Goal: Task Accomplishment & Management: Manage account settings

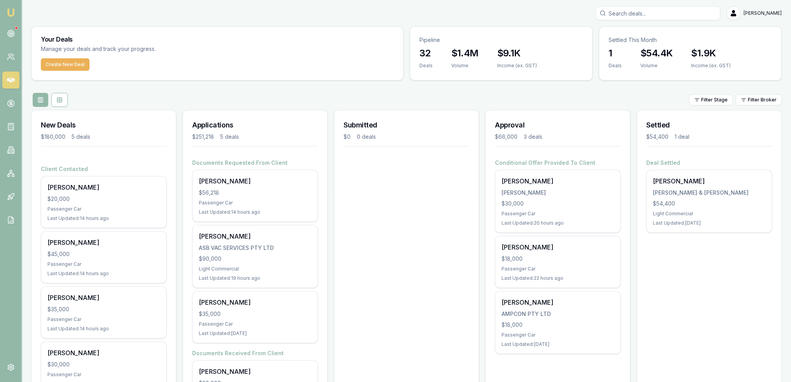
click at [629, 14] on input "Search deals" at bounding box center [657, 13] width 124 height 14
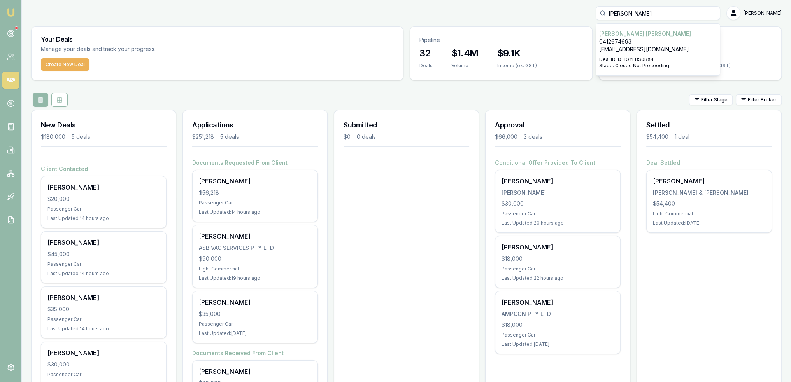
type input "dixon"
click at [630, 49] on p "vjsgfcd91@hotmail.com" at bounding box center [657, 50] width 117 height 8
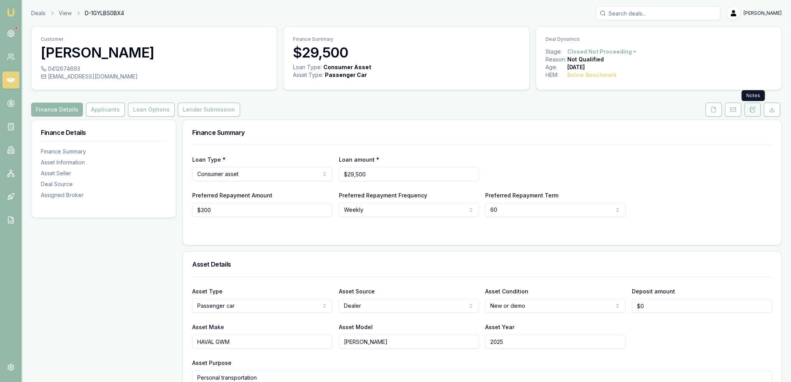
click at [752, 110] on icon at bounding box center [752, 110] width 6 height 6
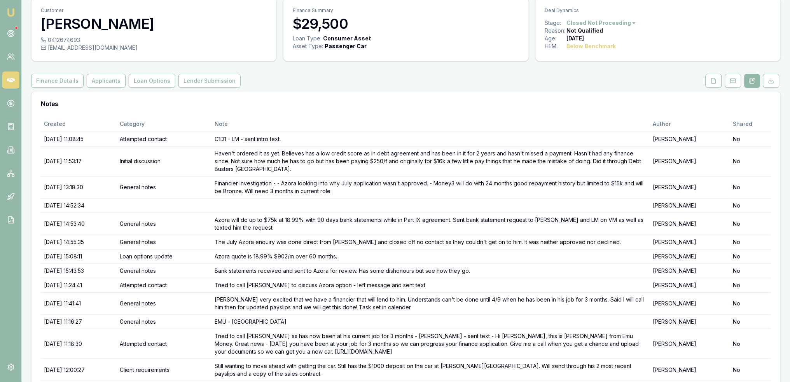
scroll to position [16, 0]
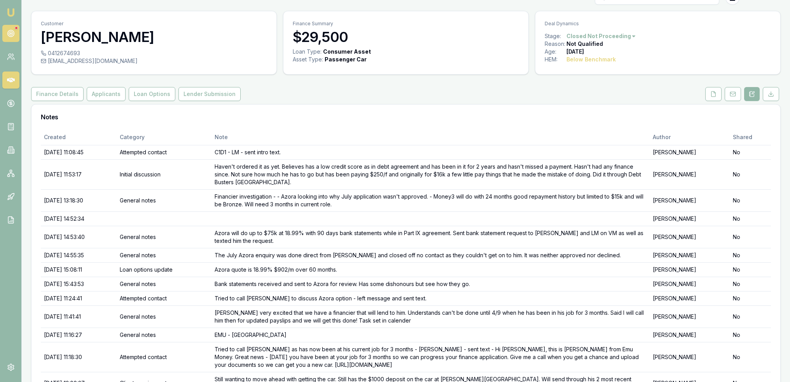
click at [8, 35] on circle at bounding box center [10, 33] width 7 height 7
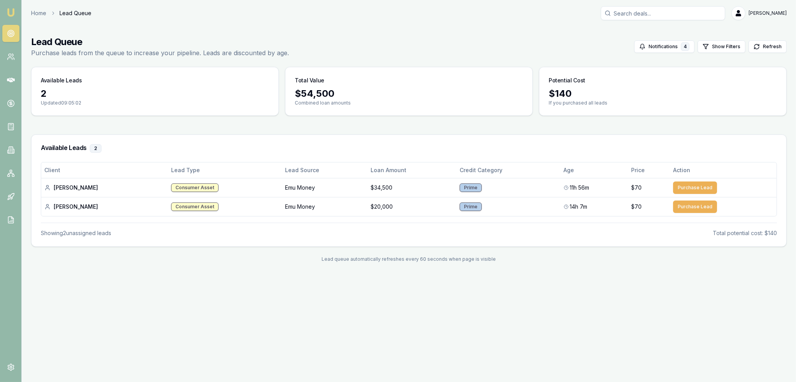
click at [12, 14] on img at bounding box center [10, 12] width 9 height 9
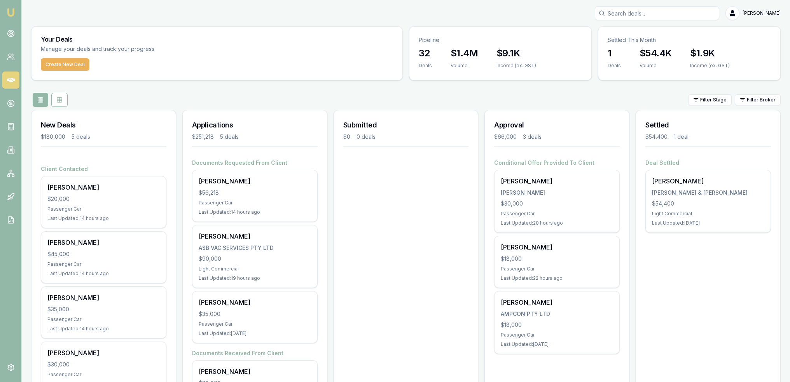
click at [619, 16] on input "Search deals" at bounding box center [657, 13] width 124 height 14
type input "adrian"
click at [632, 64] on p "Deal ID: D-4OWL9EH7NU" at bounding box center [657, 67] width 117 height 6
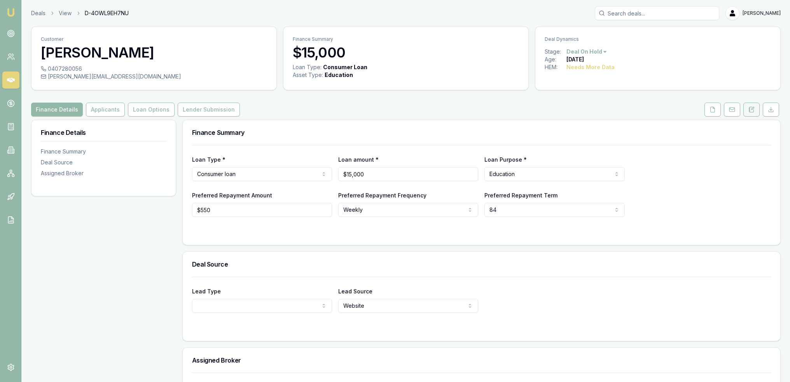
click at [753, 112] on icon at bounding box center [752, 109] width 4 height 5
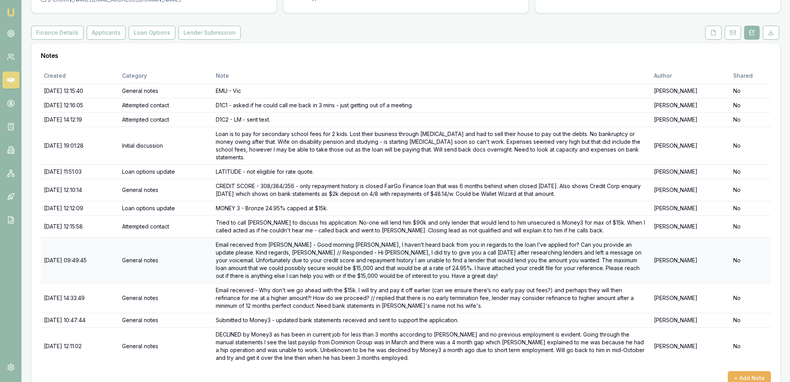
scroll to position [87, 0]
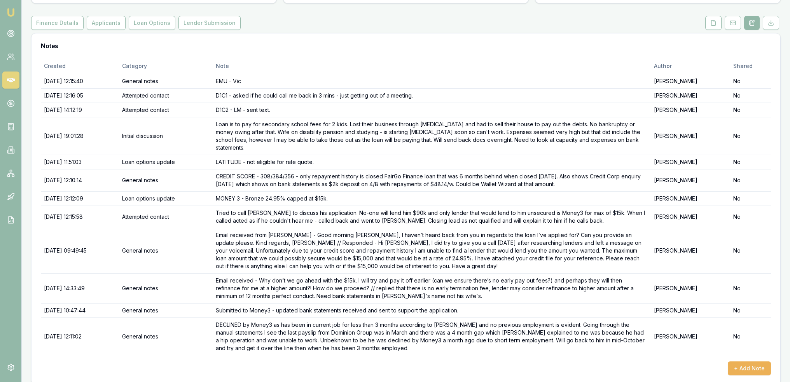
click at [14, 14] on img at bounding box center [10, 12] width 9 height 9
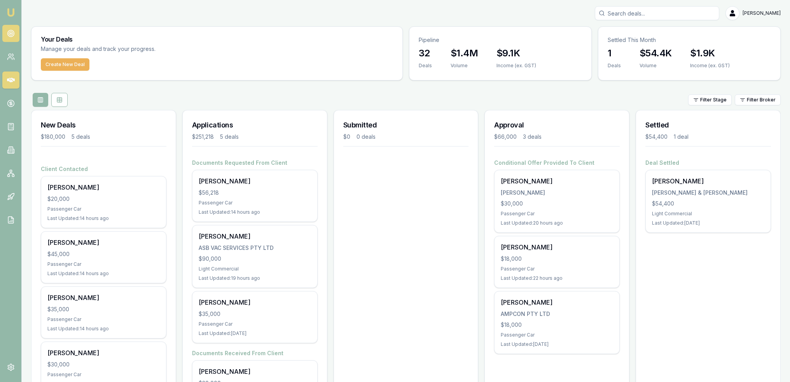
click at [5, 31] on link at bounding box center [10, 33] width 17 height 17
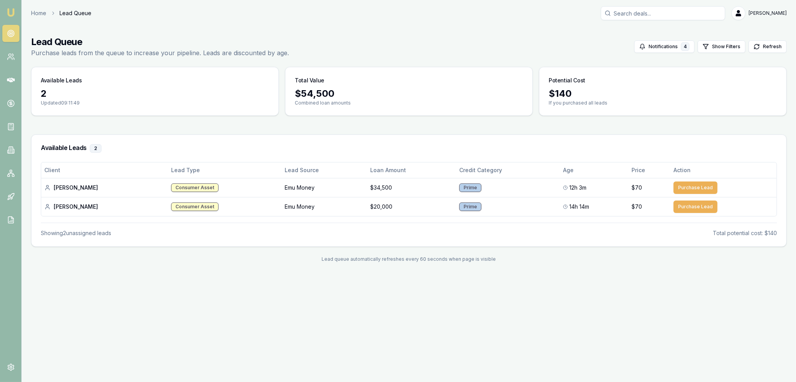
click at [9, 14] on img at bounding box center [10, 12] width 9 height 9
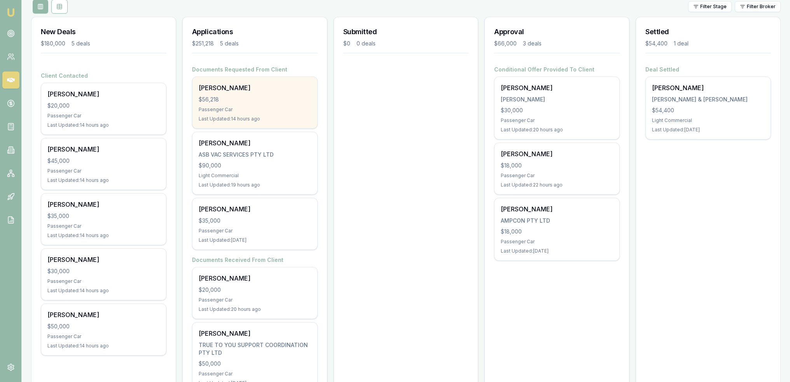
scroll to position [78, 0]
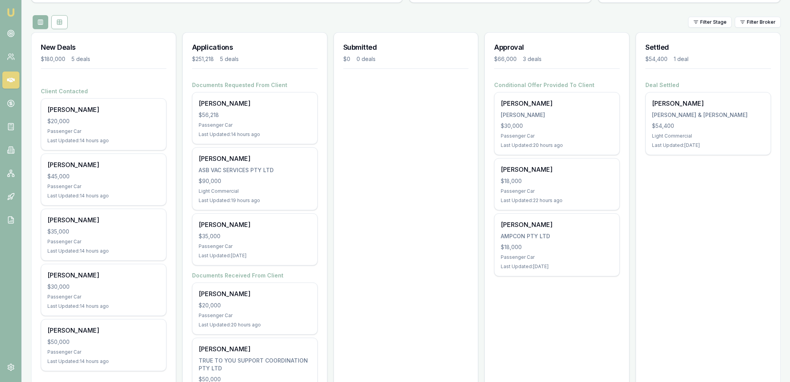
click at [12, 9] on img at bounding box center [10, 12] width 9 height 9
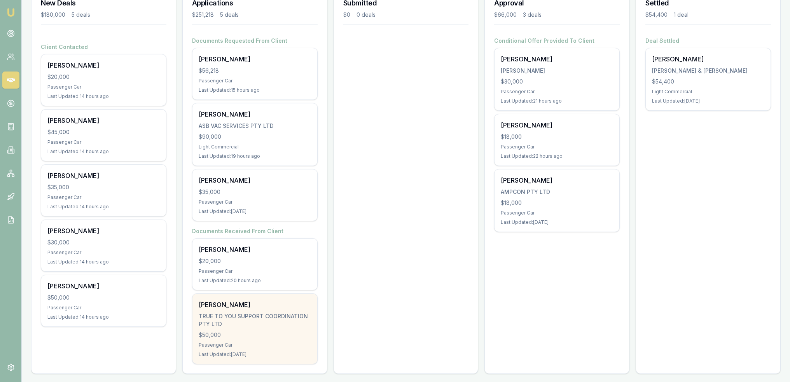
scroll to position [125, 0]
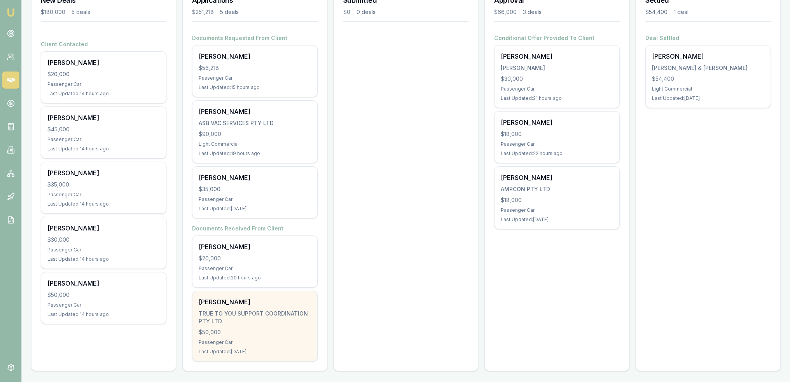
click at [237, 311] on div "TRUE TO YOU SUPPORT COORDINATION PTY LTD" at bounding box center [255, 318] width 112 height 16
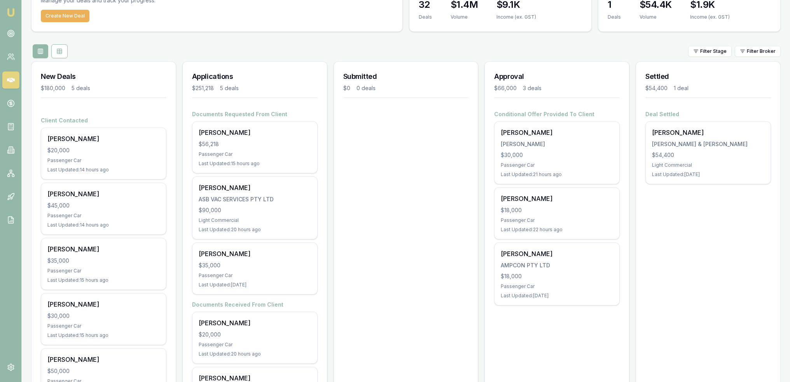
scroll to position [47, 0]
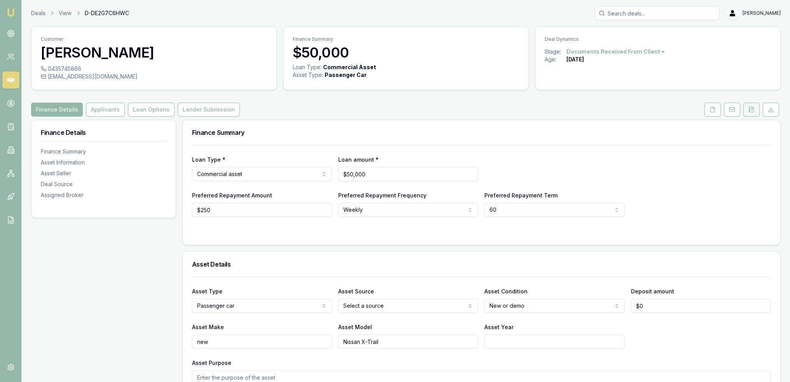
click at [752, 112] on icon at bounding box center [752, 109] width 4 height 5
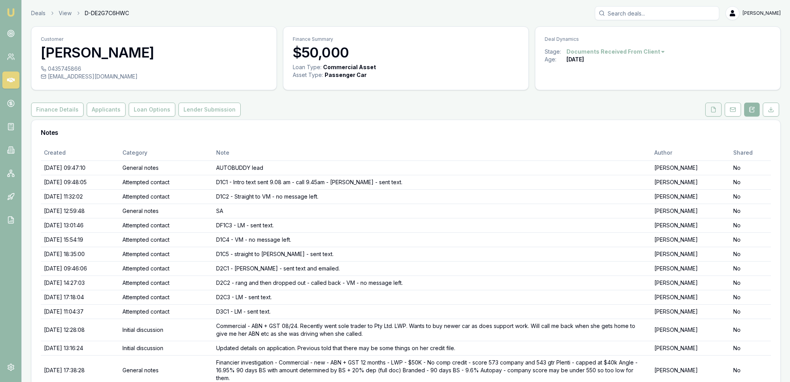
click at [709, 109] on button at bounding box center [714, 110] width 16 height 14
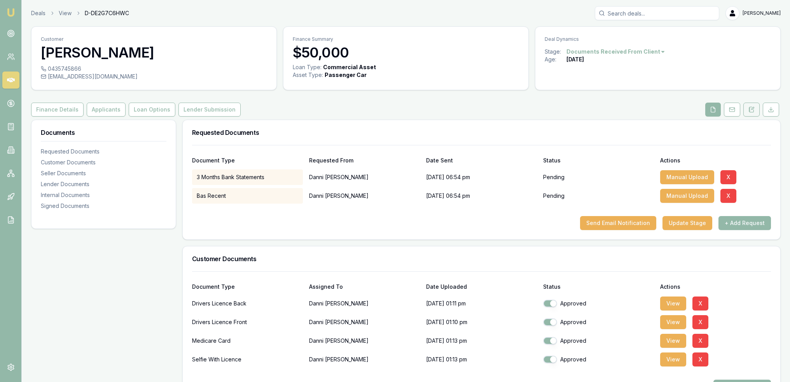
click at [750, 112] on icon at bounding box center [752, 109] width 4 height 5
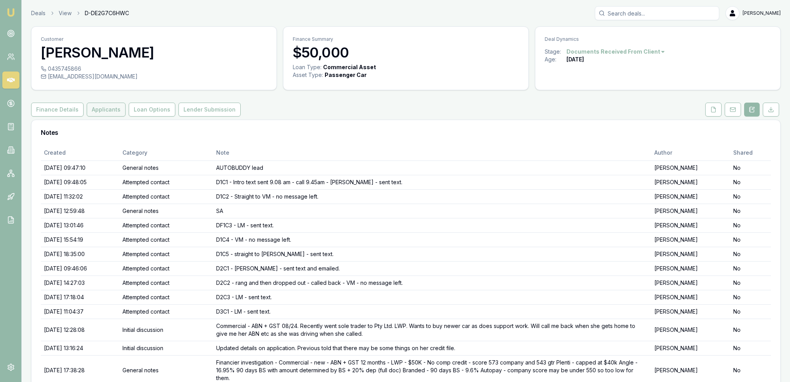
click at [105, 103] on button "Applicants" at bounding box center [106, 110] width 39 height 14
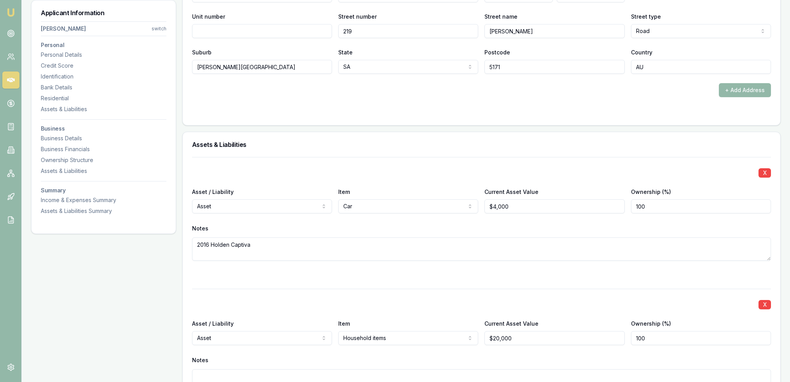
scroll to position [799, 0]
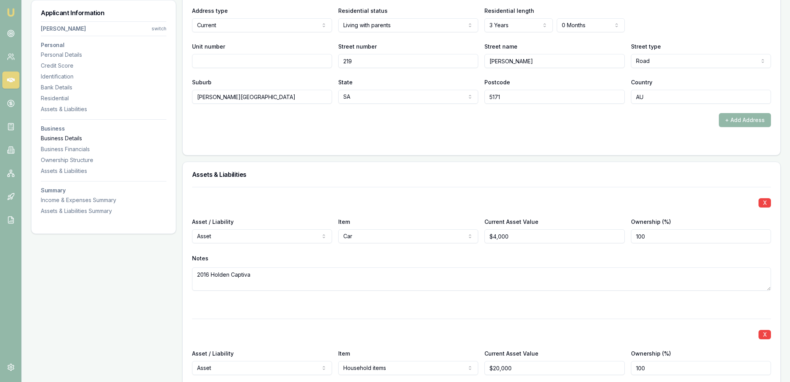
click at [81, 140] on div "Business Details" at bounding box center [104, 139] width 126 height 8
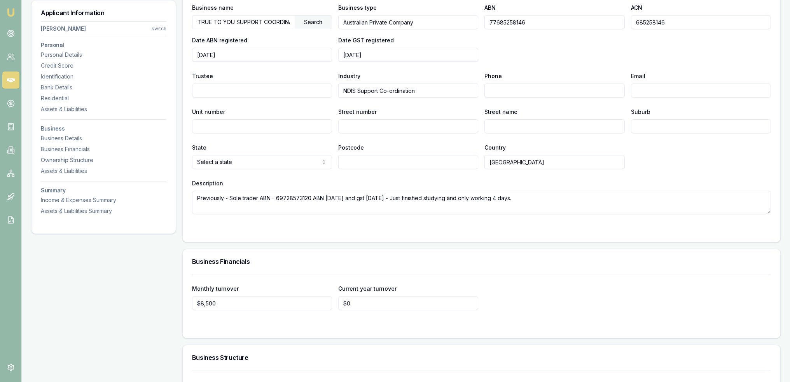
scroll to position [1600, 0]
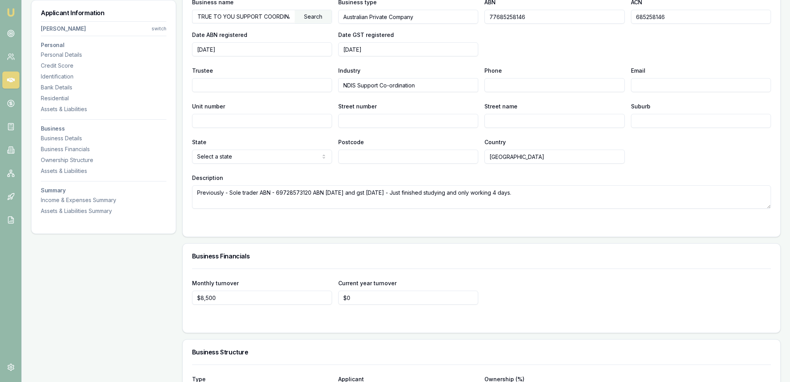
click at [529, 194] on textarea "Previously - Sole trader ABN - 69728573120 ABN 3/7/24 and gst 1/8/24 - Just fin…" at bounding box center [481, 197] width 579 height 23
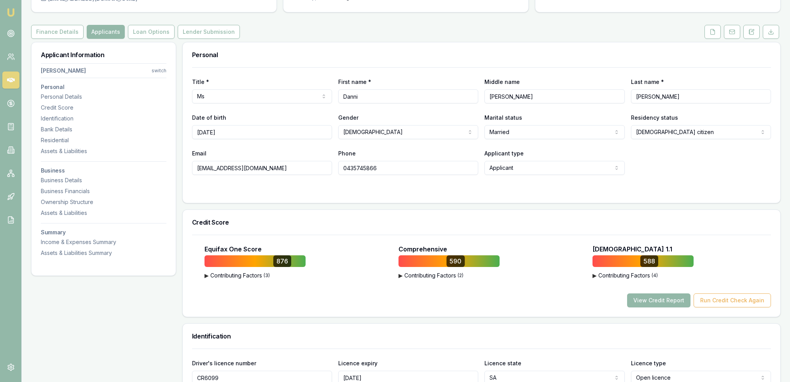
scroll to position [0, 0]
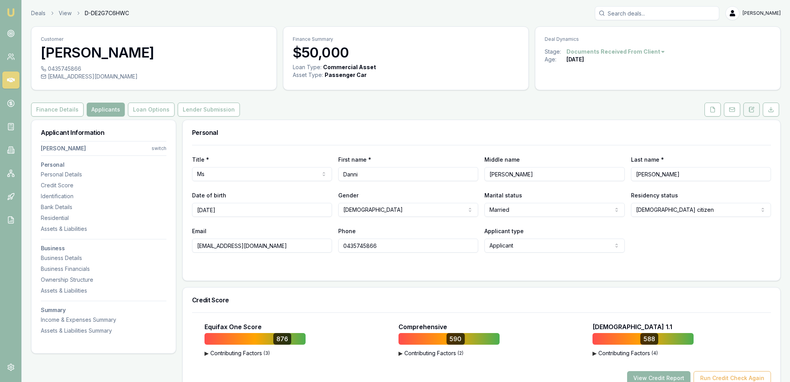
click at [748, 109] on button at bounding box center [752, 110] width 16 height 14
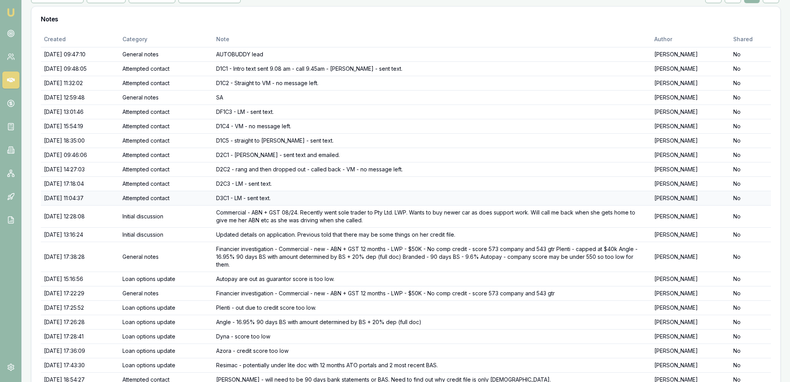
scroll to position [144, 0]
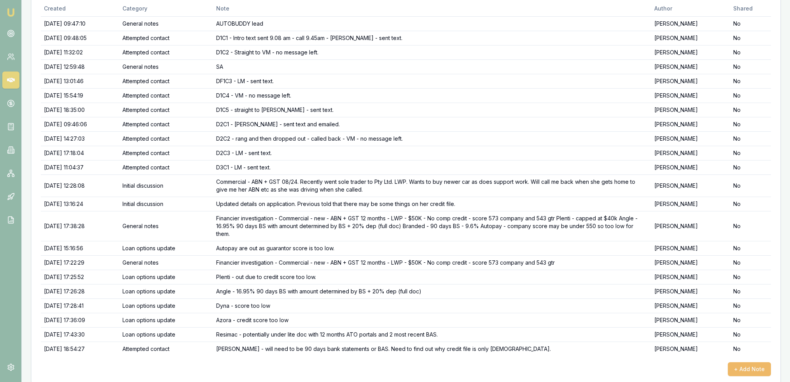
click at [747, 362] on button "+ Add Note" at bounding box center [749, 369] width 43 height 14
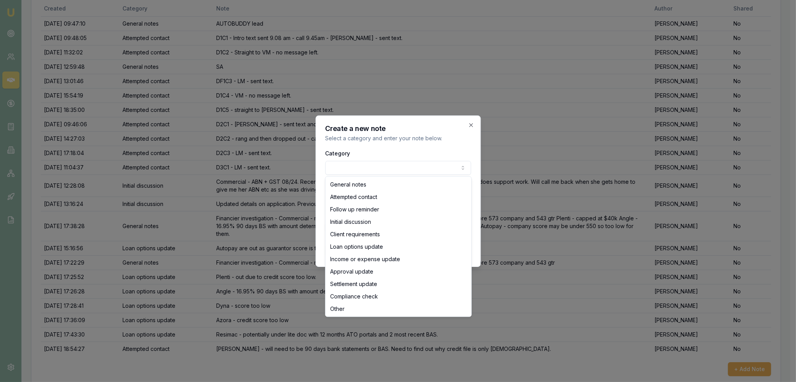
click at [385, 168] on body "Emu Broker Deals View D-DE2G7C6HWC Robyn Adams Toggle Menu Customer Danni Bella…" at bounding box center [395, 47] width 790 height 382
select select "CLIENT_REQUIREMENTS"
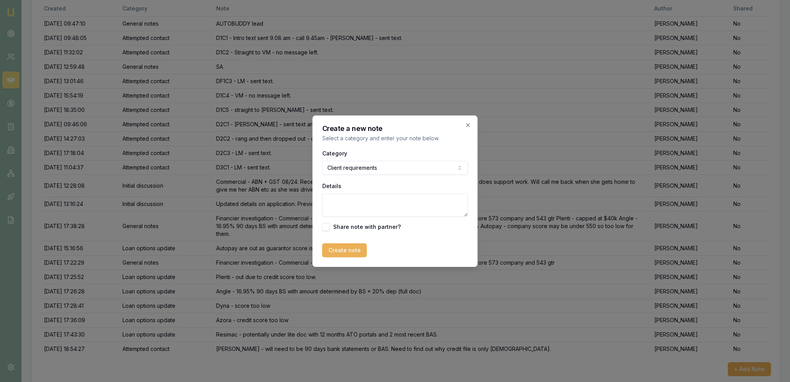
click at [390, 161] on body "Emu Broker Deals View D-DE2G7C6HWC Robyn Adams Toggle Menu Customer Danni Bella…" at bounding box center [395, 47] width 790 height 382
click at [359, 203] on textarea "Details" at bounding box center [395, 205] width 146 height 23
type textarea "D"
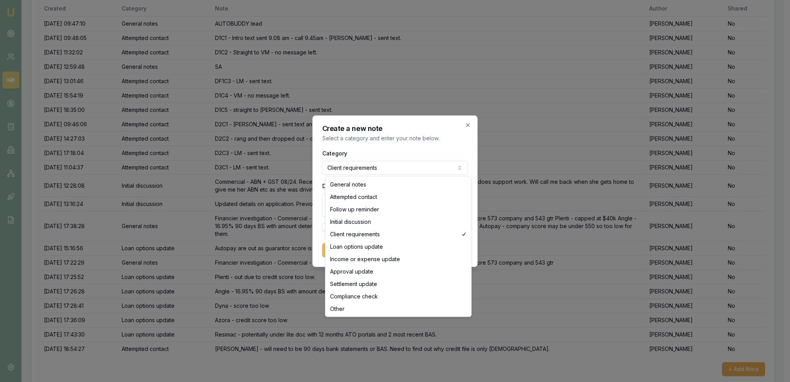
click at [401, 165] on body "Emu Broker Deals View D-DE2G7C6HWC Robyn Adams Toggle Menu Customer Danni Bella…" at bounding box center [392, 47] width 784 height 382
select select "GENERAL_NOTES"
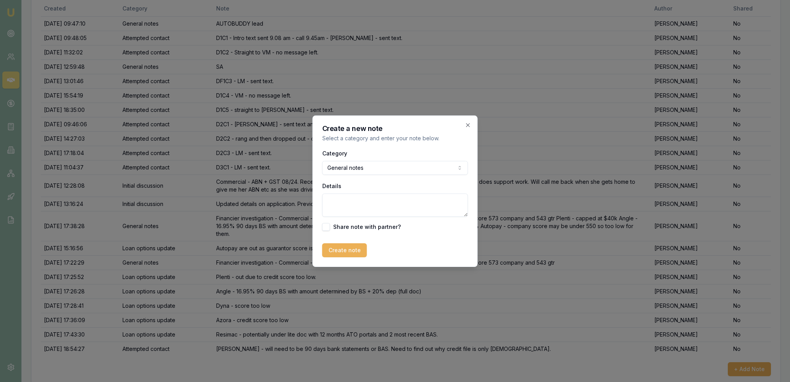
click at [364, 197] on textarea "Details" at bounding box center [395, 205] width 146 height 23
type textarea "Spoke to Danni about needing bank statements or BAS statements. She is about 2 …"
click at [343, 247] on button "Create note" at bounding box center [344, 250] width 45 height 14
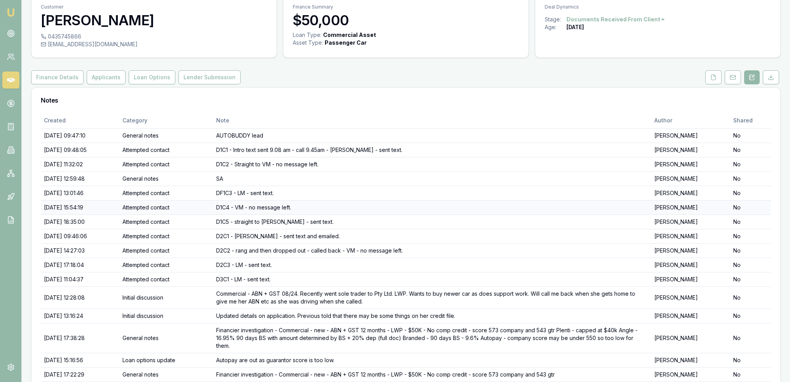
scroll to position [0, 0]
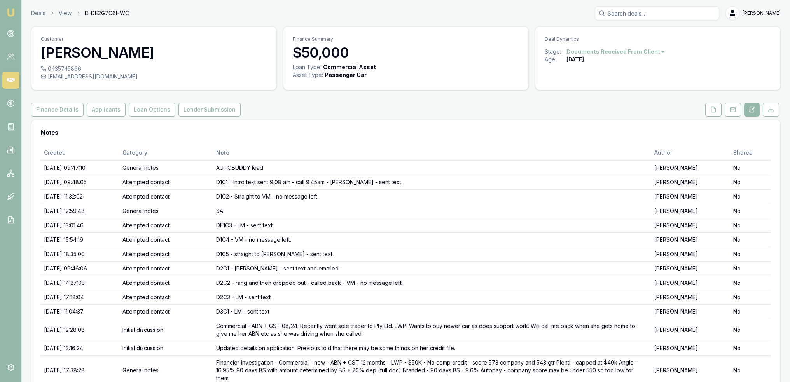
drag, startPoint x: 10, startPoint y: 11, endPoint x: 22, endPoint y: 3, distance: 14.3
click at [10, 11] on img at bounding box center [10, 12] width 9 height 9
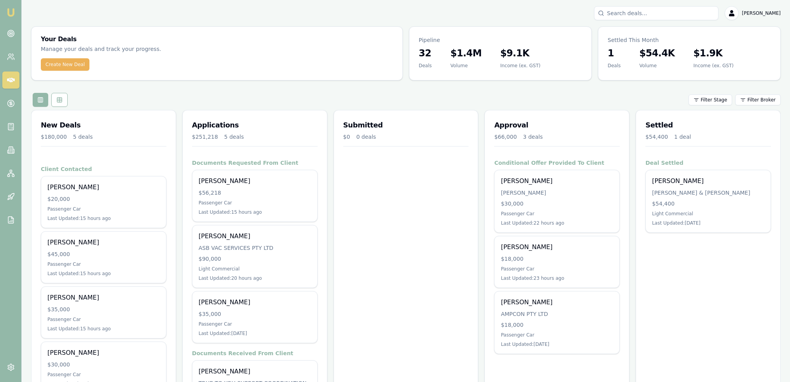
drag, startPoint x: 11, startPoint y: 12, endPoint x: 40, endPoint y: 45, distance: 43.8
click at [11, 12] on img at bounding box center [10, 12] width 9 height 9
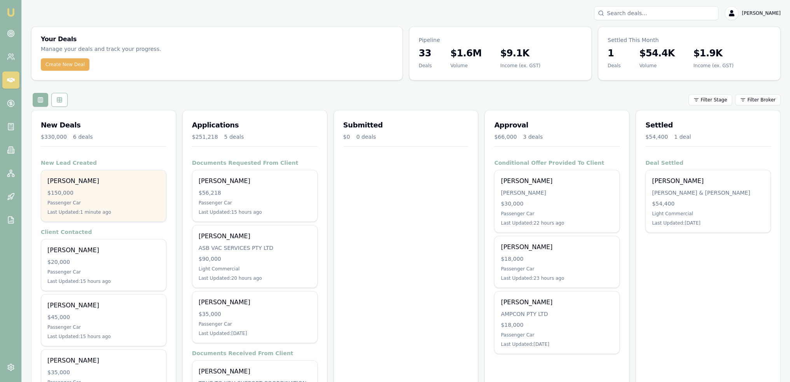
click at [114, 200] on div "Passenger Car" at bounding box center [103, 203] width 112 height 6
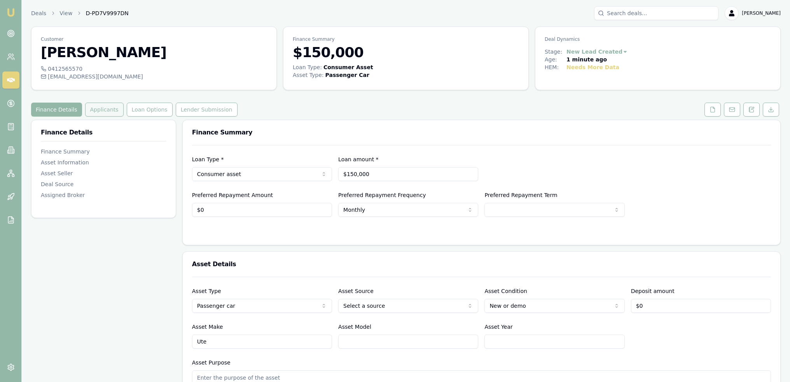
click at [92, 107] on button "Applicants" at bounding box center [104, 110] width 39 height 14
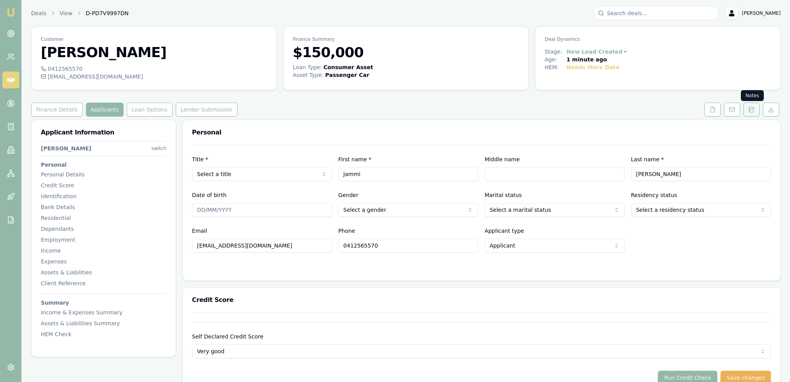
drag, startPoint x: 753, startPoint y: 110, endPoint x: 747, endPoint y: 110, distance: 5.8
click at [753, 110] on icon at bounding box center [752, 110] width 6 height 6
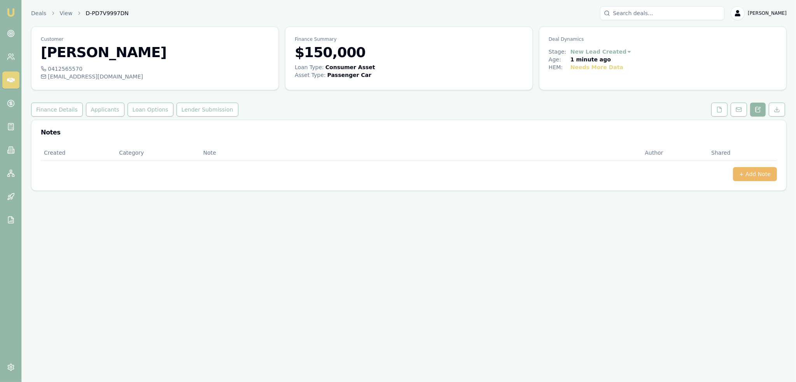
click at [748, 175] on button "+ Add Note" at bounding box center [755, 174] width 44 height 14
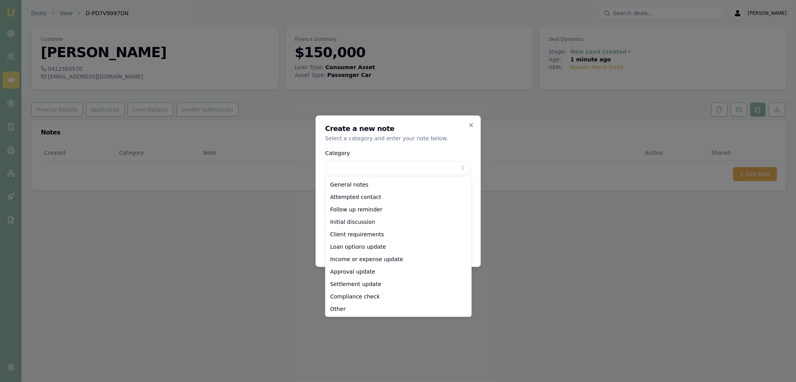
click at [390, 168] on body "Emu Broker Deals View D-PD7V9997DN Robyn Adams Toggle Menu Customer Jammi Smith…" at bounding box center [398, 191] width 796 height 382
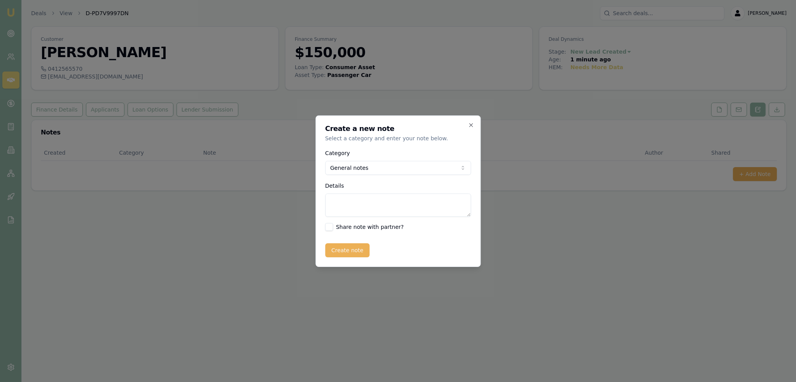
click at [359, 204] on textarea "Details" at bounding box center [398, 205] width 146 height 23
type textarea "Autobuddy - new - state unknown"
click at [345, 250] on button "Create note" at bounding box center [347, 250] width 45 height 14
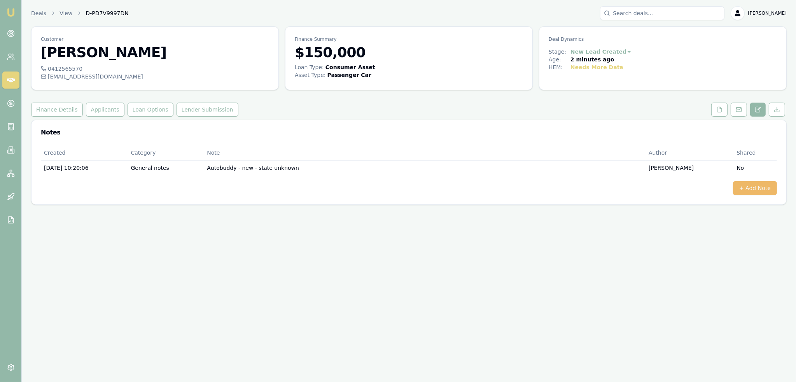
click at [765, 186] on button "+ Add Note" at bounding box center [755, 188] width 44 height 14
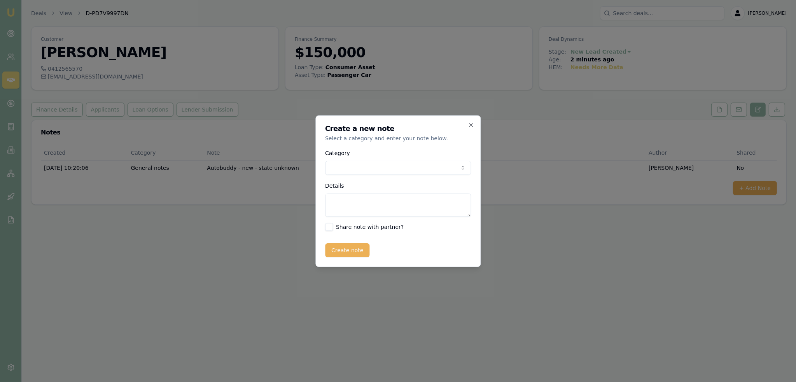
click at [387, 165] on body "Emu Broker Deals View D-PD7V9997DN Robyn Adams Toggle Menu Customer Jammi Smith…" at bounding box center [398, 191] width 796 height 382
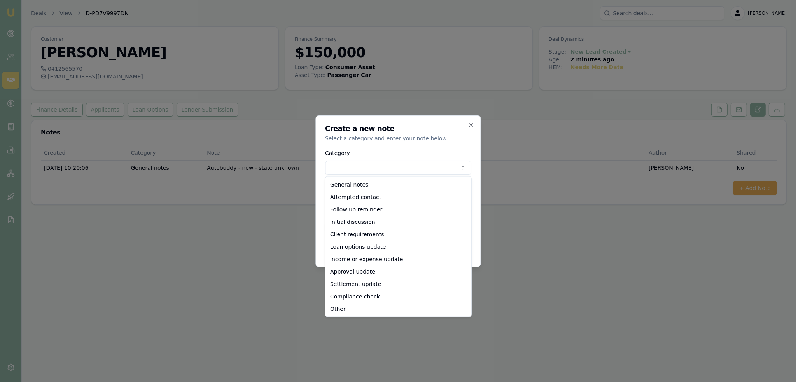
select select "ATTEMPTED_CONTACT"
drag, startPoint x: 363, startPoint y: 197, endPoint x: 364, endPoint y: 205, distance: 7.8
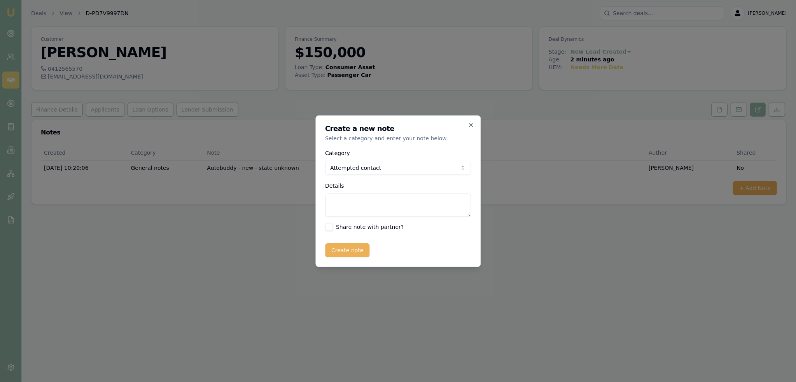
click at [364, 205] on textarea "Details" at bounding box center [398, 205] width 146 height 23
type textarea "D1C1 - no message can be left - sent text and emailed."
click at [346, 250] on button "Create note" at bounding box center [347, 250] width 45 height 14
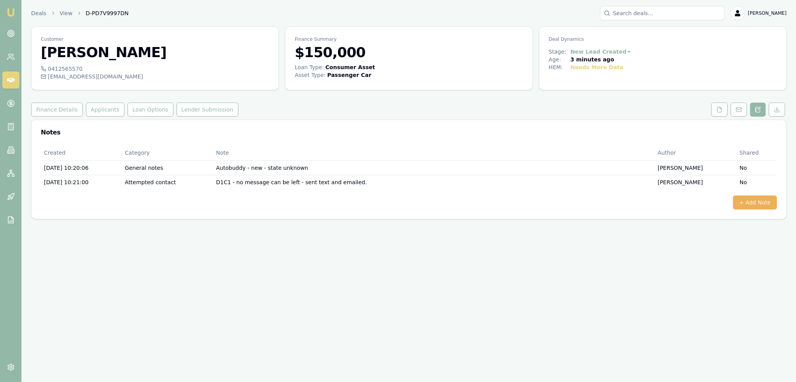
click at [14, 12] on img at bounding box center [10, 12] width 9 height 9
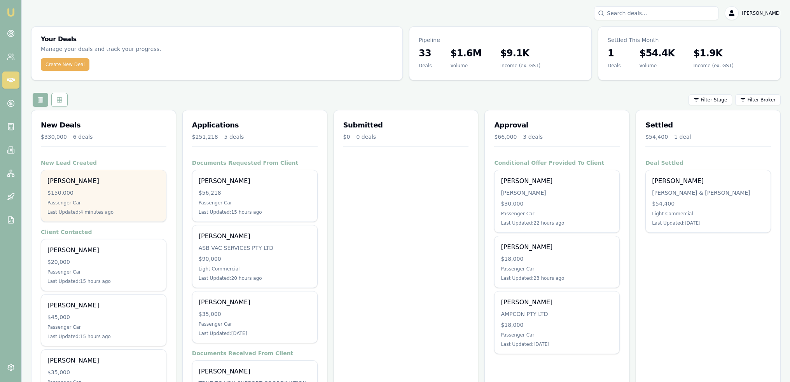
click at [96, 182] on div "Jammi Smith" at bounding box center [103, 181] width 112 height 9
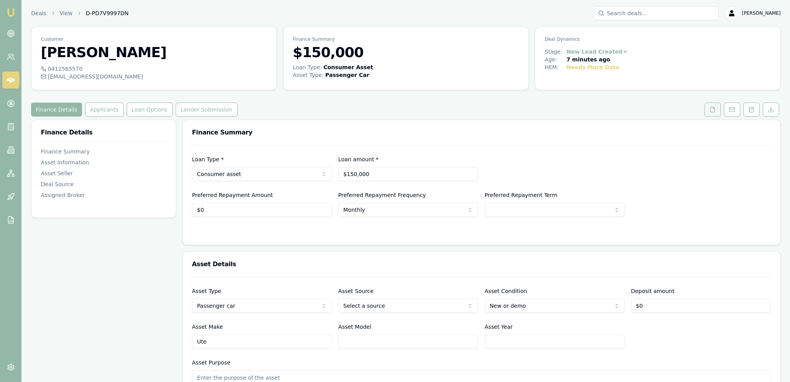
click at [716, 107] on icon at bounding box center [713, 110] width 6 height 6
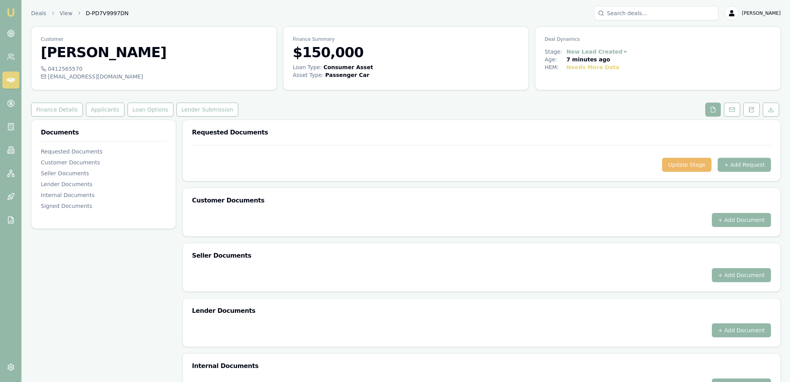
click at [691, 161] on button "Update Stage" at bounding box center [687, 165] width 50 height 14
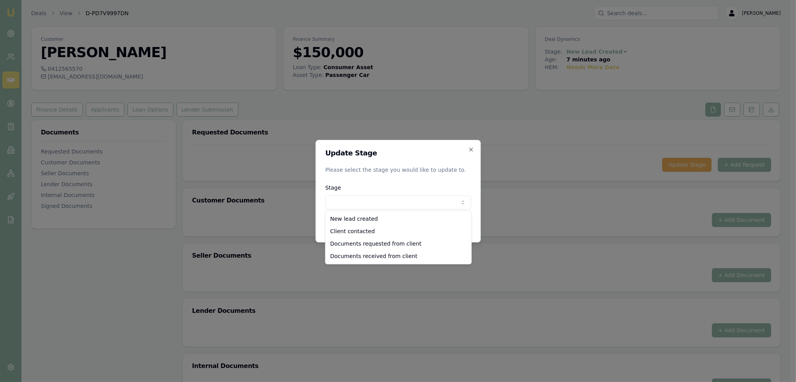
click at [404, 205] on body "Emu Broker Deals View D-PD7V9997DN [PERSON_NAME] Toggle Menu Customer [PERSON_N…" at bounding box center [395, 191] width 790 height 382
select select "CLIENT_CONTACTED"
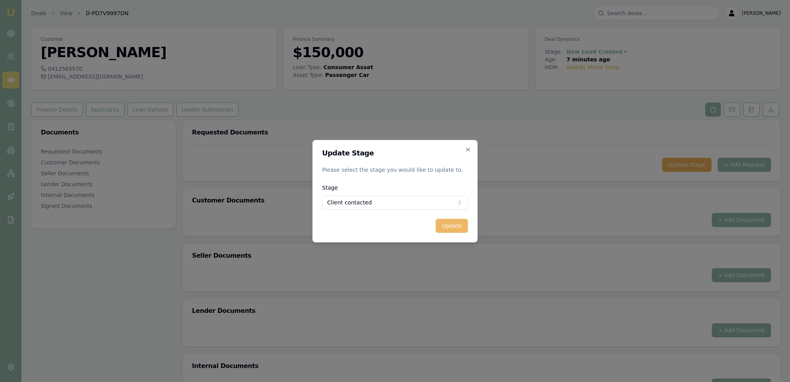
click at [451, 225] on button "Update" at bounding box center [452, 226] width 32 height 14
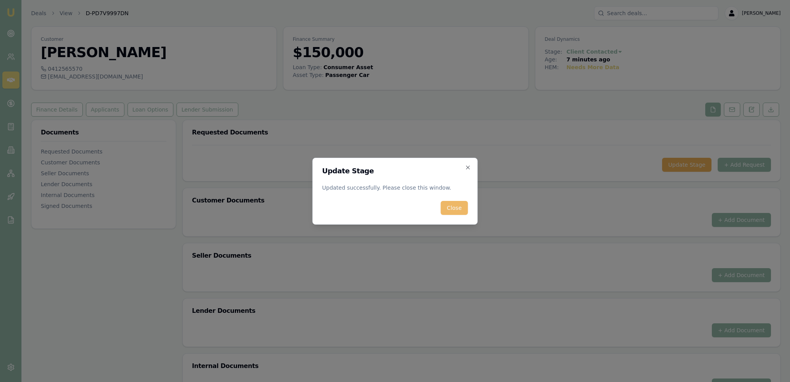
click at [457, 205] on button "Close" at bounding box center [454, 208] width 27 height 14
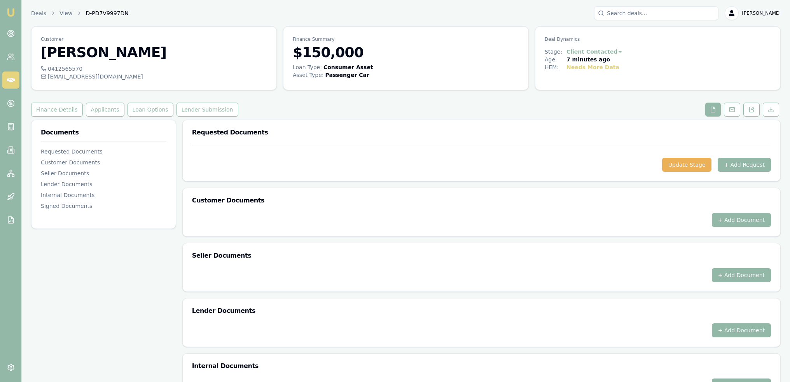
click at [11, 12] on img at bounding box center [10, 12] width 9 height 9
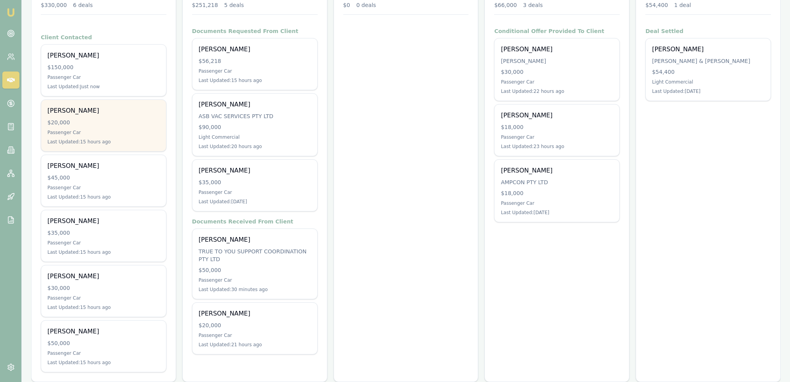
scroll to position [143, 0]
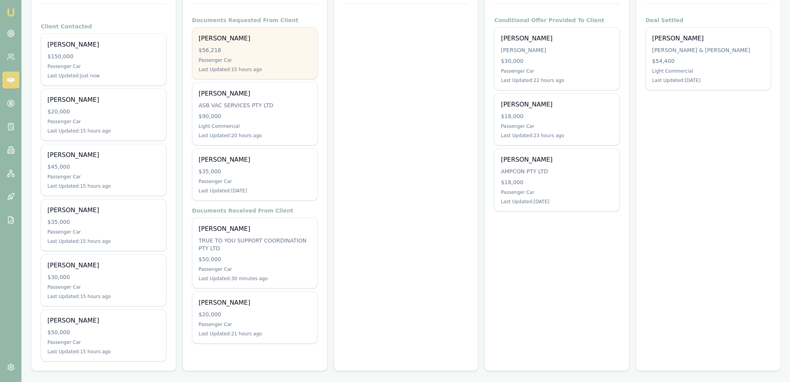
click at [263, 60] on div "Passenger Car" at bounding box center [255, 60] width 112 height 6
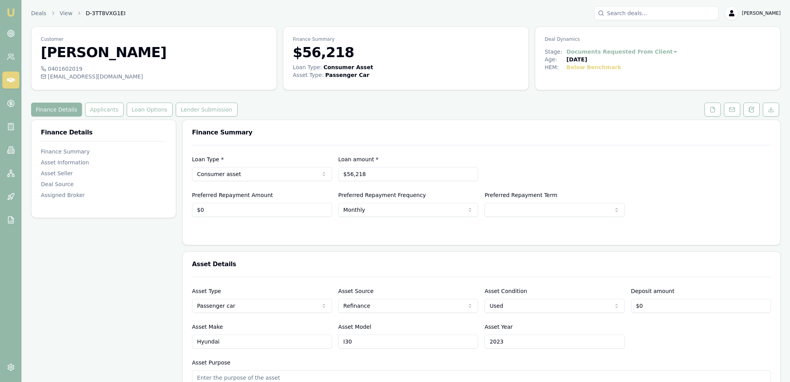
drag, startPoint x: 749, startPoint y: 109, endPoint x: 743, endPoint y: 118, distance: 11.5
click at [749, 108] on icon at bounding box center [752, 110] width 6 height 6
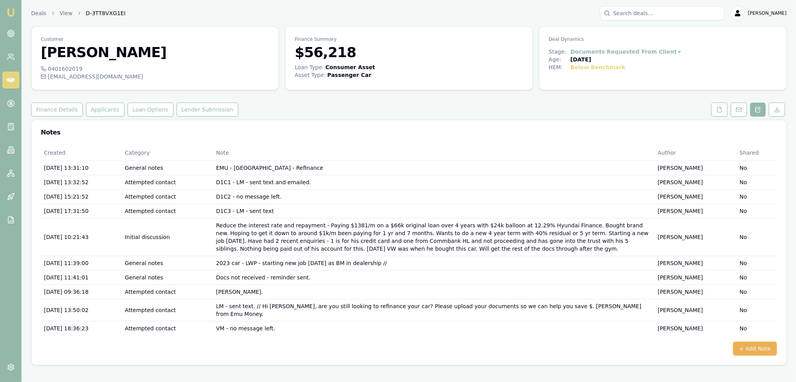
click at [11, 11] on img at bounding box center [10, 12] width 9 height 9
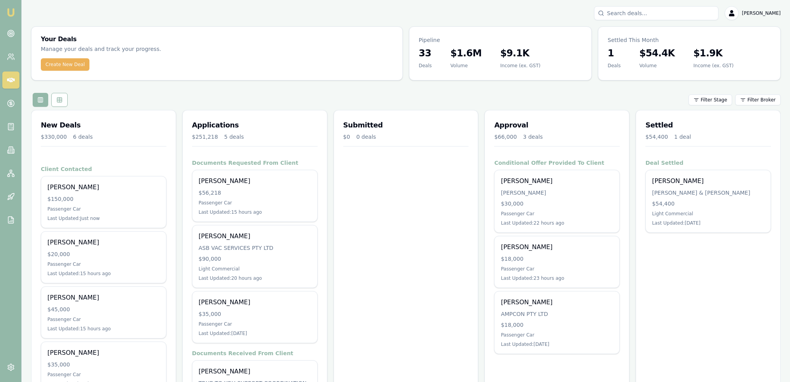
click at [672, 10] on input "Search deals" at bounding box center [656, 13] width 124 height 14
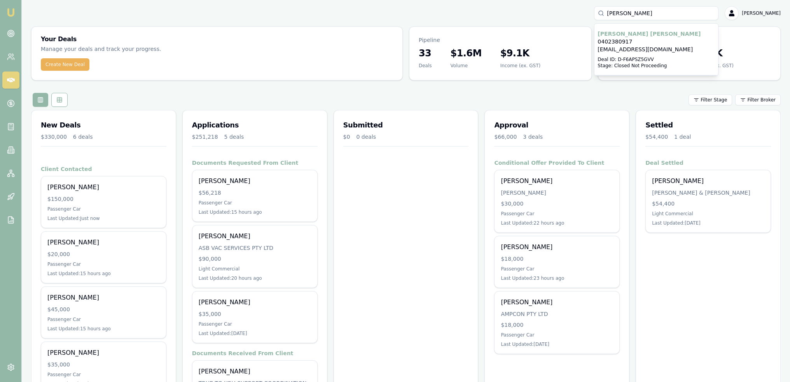
type input "anh luong"
click at [641, 51] on p "vb77@optusnet.com.au" at bounding box center [656, 50] width 117 height 8
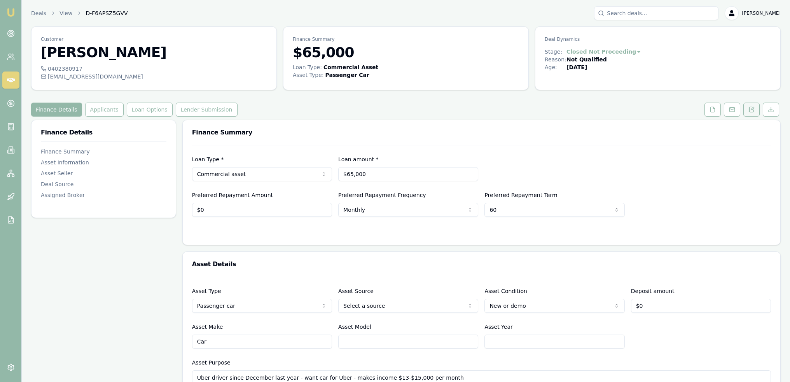
click at [751, 107] on icon at bounding box center [752, 109] width 4 height 5
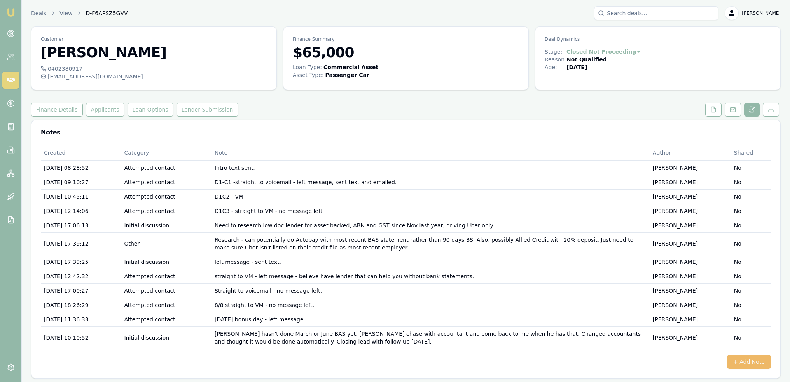
click at [750, 361] on button "+ Add Note" at bounding box center [749, 362] width 44 height 14
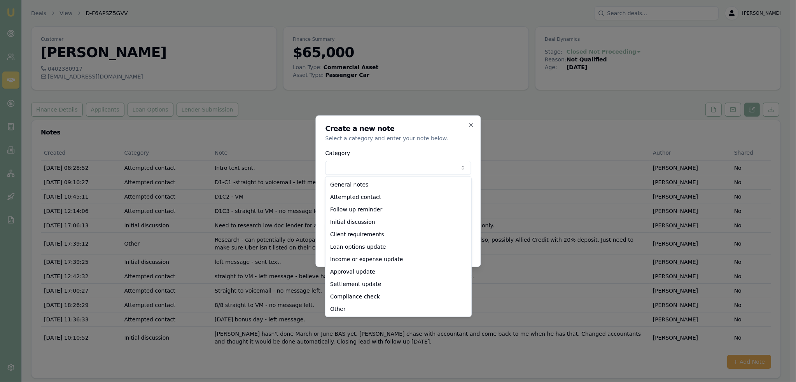
click at [401, 171] on body "Emu Broker Deals View D-F6APSZ5GVV Robyn Adams Toggle Menu Customer Anh Luong 0…" at bounding box center [395, 191] width 790 height 382
select select "INITIAL_DISCUSSION"
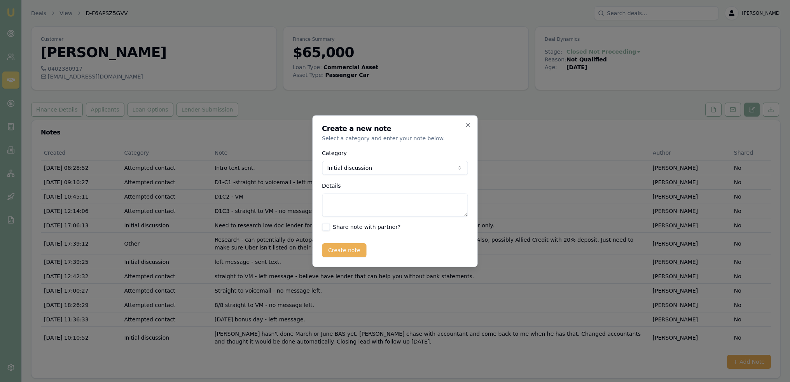
click at [354, 205] on textarea "Details" at bounding box center [395, 205] width 146 height 23
type textarea "Accountant still hasn't done the BAS statement. Anh has tried to hurry him up b…"
click at [344, 257] on div "Create a new note Select a category and enter your note below. Category Initial…" at bounding box center [395, 192] width 165 height 152
click at [346, 249] on button "Create note" at bounding box center [344, 250] width 45 height 14
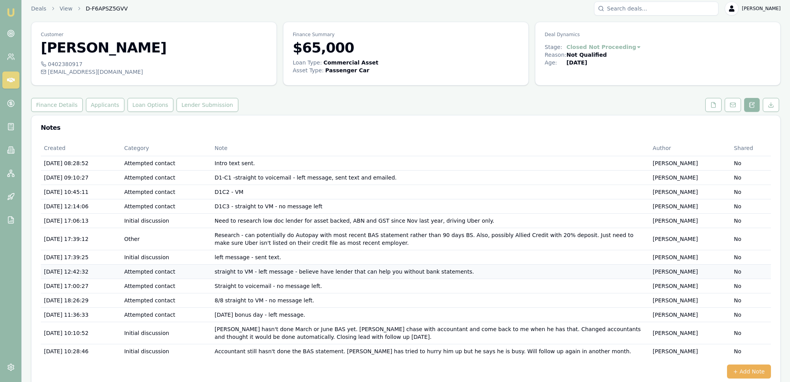
scroll to position [0, 0]
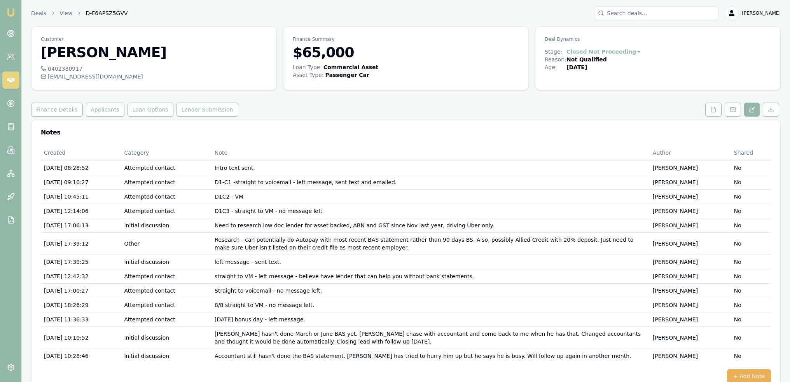
click at [11, 9] on img at bounding box center [10, 12] width 9 height 9
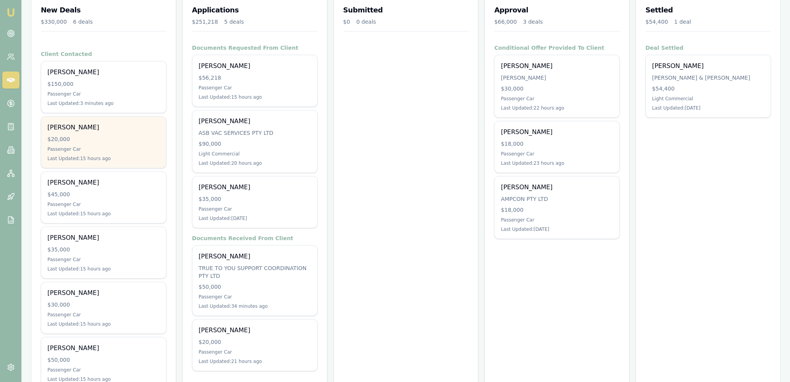
scroll to position [143, 0]
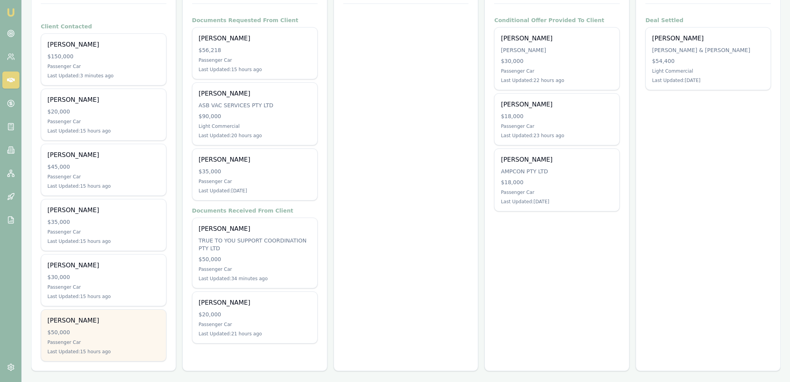
click at [89, 325] on div "Ben Harris $50,000 Passenger Car Last Updated: 15 hours ago" at bounding box center [103, 335] width 125 height 51
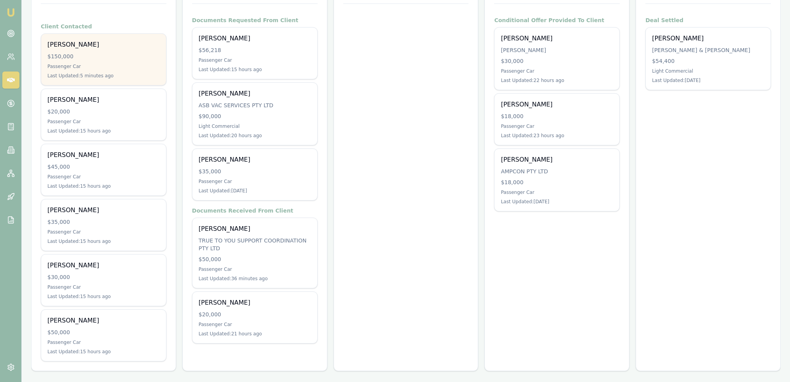
click at [93, 56] on div "$150,000" at bounding box center [103, 57] width 112 height 8
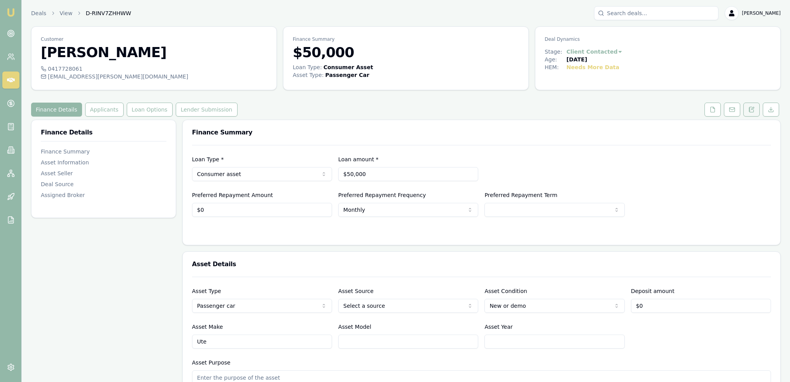
drag, startPoint x: 756, startPoint y: 108, endPoint x: 753, endPoint y: 110, distance: 4.2
click at [756, 108] on button at bounding box center [752, 110] width 16 height 14
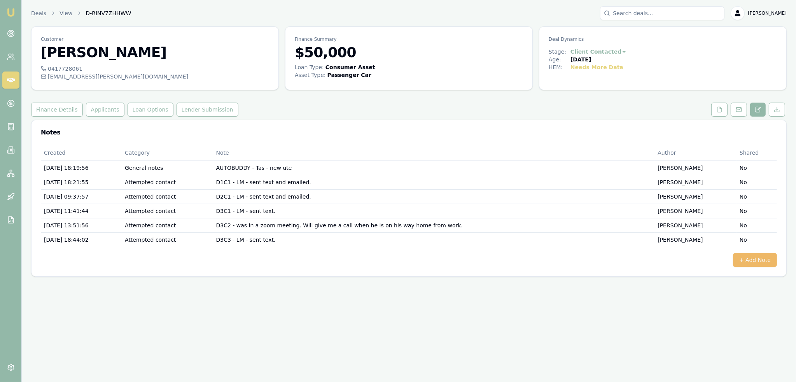
click at [762, 259] on button "+ Add Note" at bounding box center [755, 260] width 44 height 14
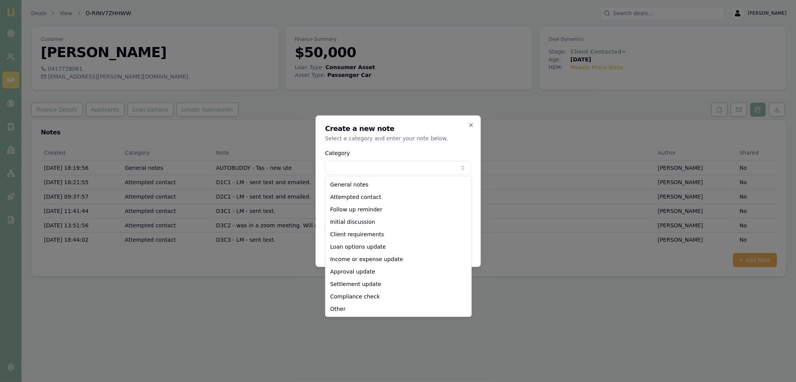
click at [421, 162] on body "Emu Broker Deals View D-RINV7ZHHWW [PERSON_NAME] Toggle Menu Customer [PERSON_N…" at bounding box center [398, 191] width 796 height 382
select select "ATTEMPTED_CONTACT"
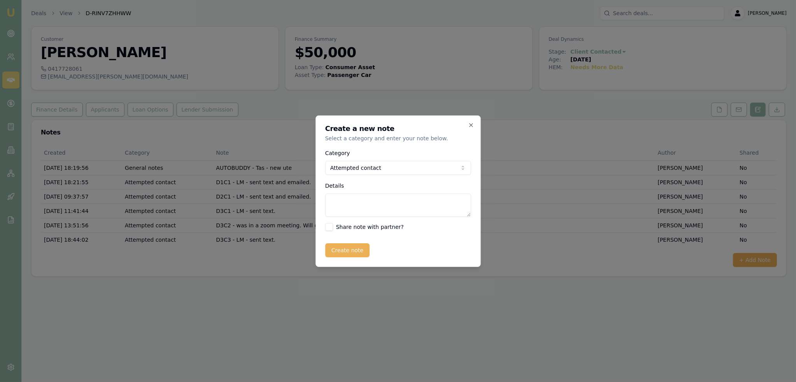
click at [361, 206] on textarea "Details" at bounding box center [398, 205] width 146 height 23
type textarea "D4C1 - LM - sent text."
click at [350, 247] on button "Create note" at bounding box center [347, 250] width 45 height 14
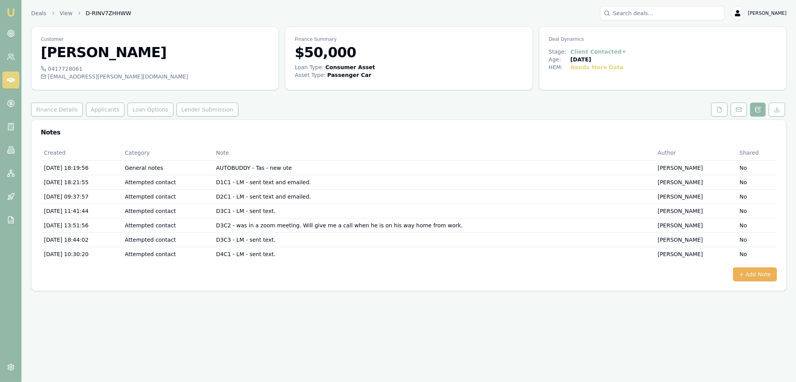
click at [12, 11] on img at bounding box center [10, 12] width 9 height 9
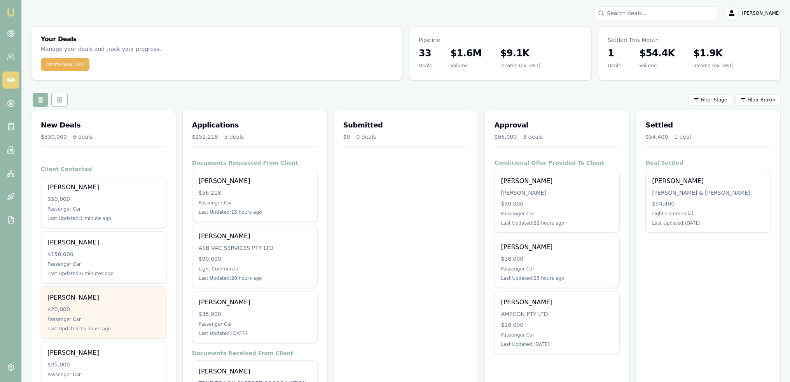
scroll to position [39, 0]
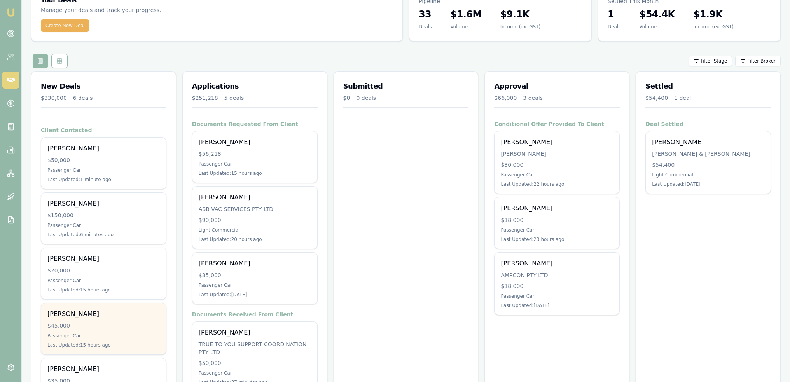
click at [99, 324] on div "$45,000" at bounding box center [103, 326] width 112 height 8
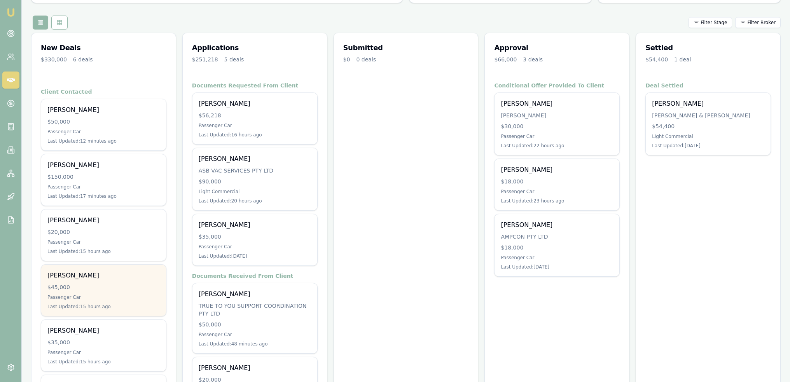
scroll to position [143, 0]
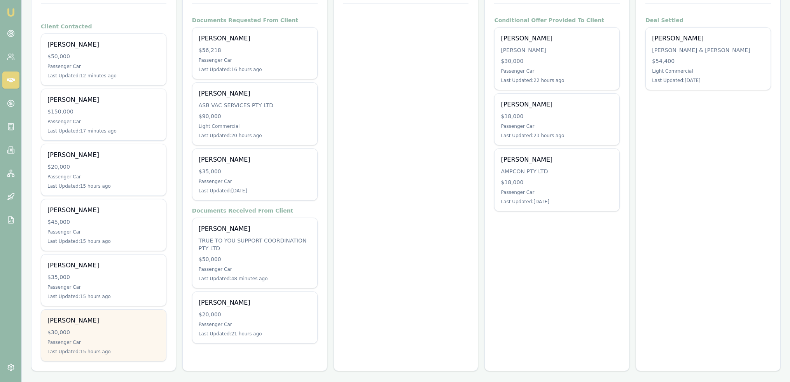
click at [110, 334] on div "$30,000" at bounding box center [103, 333] width 112 height 8
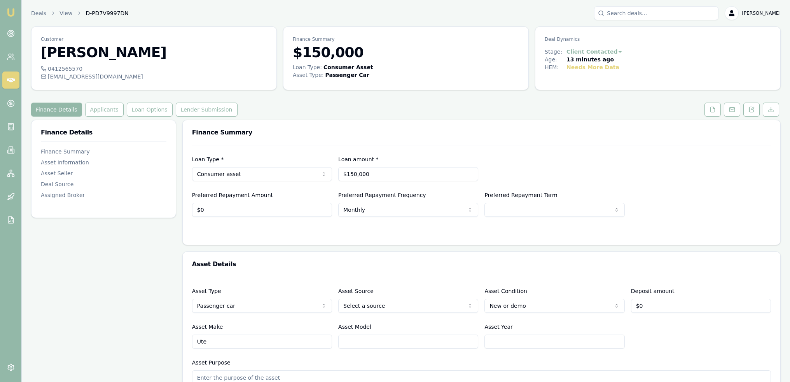
drag, startPoint x: 7, startPoint y: 12, endPoint x: 40, endPoint y: 5, distance: 33.2
click at [7, 12] on img at bounding box center [10, 12] width 9 height 9
click at [752, 110] on icon at bounding box center [752, 110] width 6 height 6
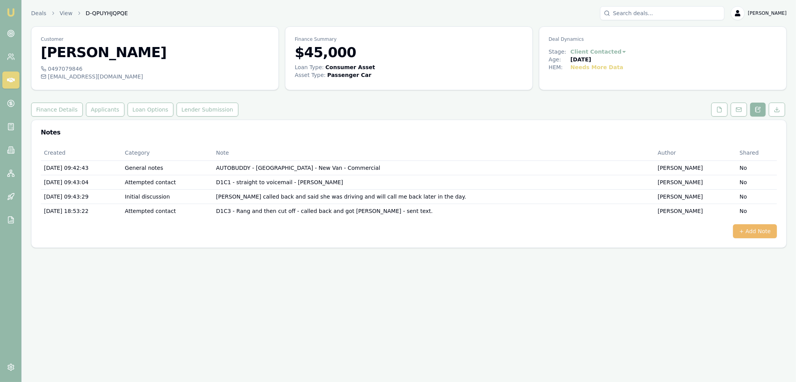
click at [744, 228] on button "+ Add Note" at bounding box center [755, 231] width 44 height 14
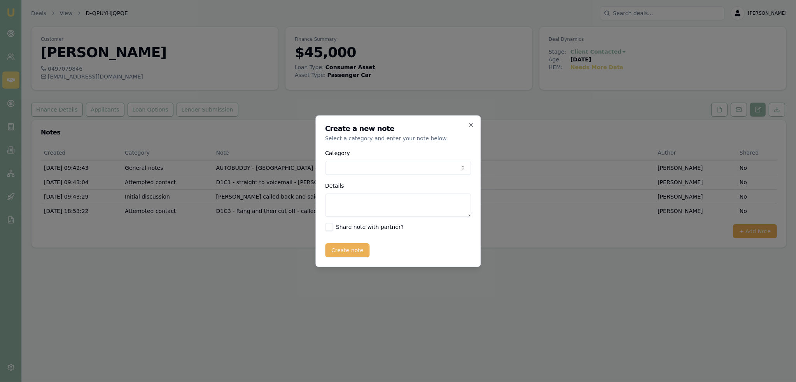
click at [344, 167] on body "Emu Broker Deals View D-QPUYHJQPQE [PERSON_NAME] Toggle Menu Customer [PERSON_N…" at bounding box center [398, 191] width 796 height 382
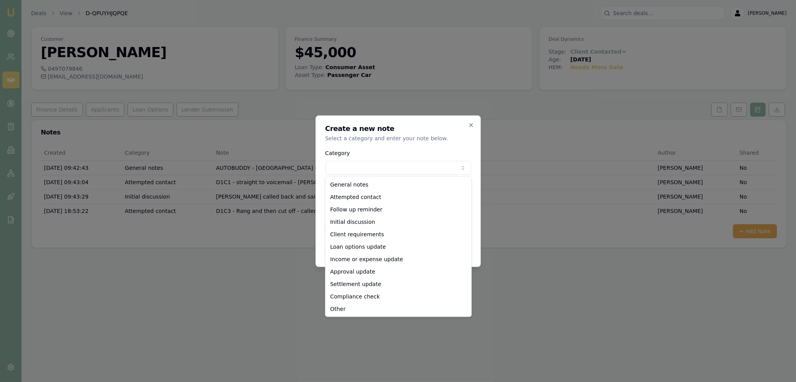
select select "ATTEMPTED_CONTACT"
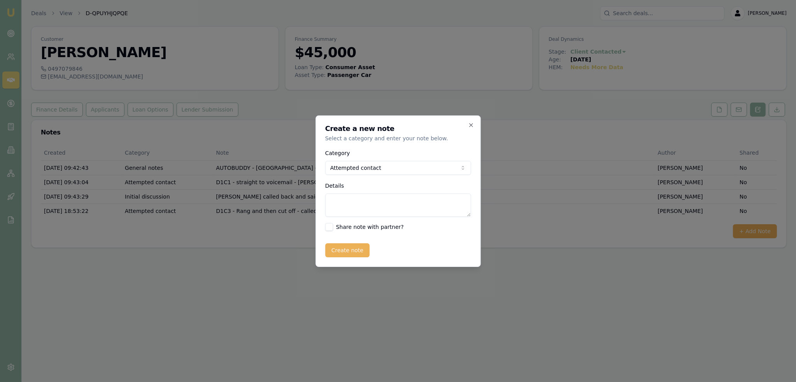
click at [336, 210] on textarea "Details" at bounding box center [398, 205] width 146 height 23
type textarea "D2C1 - LM - sent text."
click at [335, 250] on button "Create note" at bounding box center [347, 250] width 45 height 14
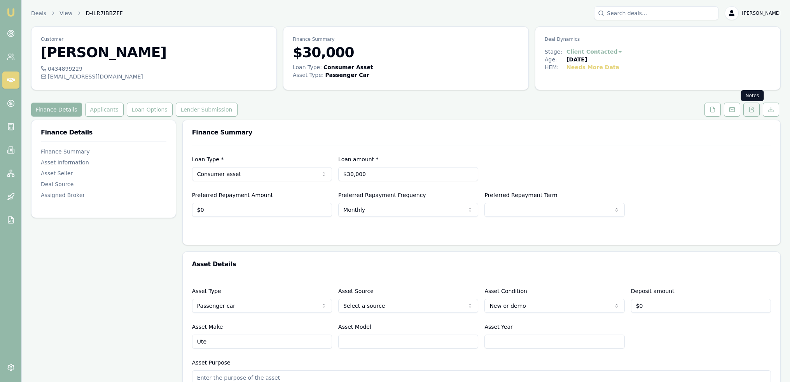
click at [749, 109] on icon at bounding box center [752, 110] width 6 height 6
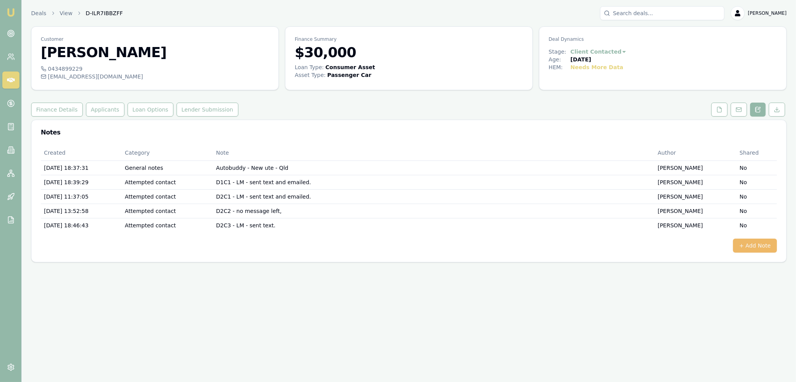
click at [755, 245] on button "+ Add Note" at bounding box center [755, 246] width 44 height 14
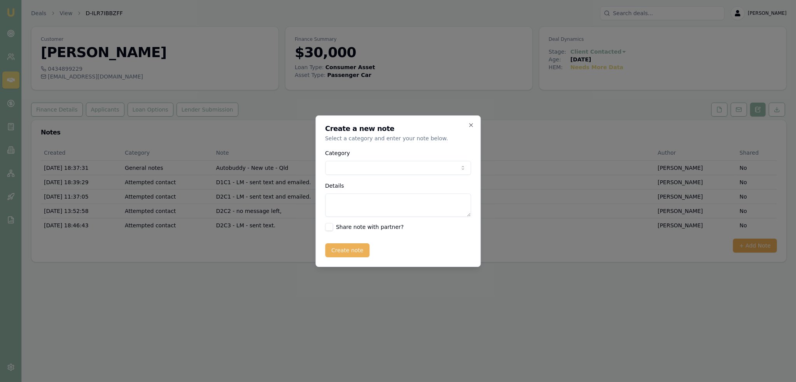
click at [356, 168] on body "Emu Broker Deals View D-ILR7IBBZFF Robyn Adams Toggle Menu Customer Darryl Cune…" at bounding box center [398, 191] width 796 height 382
click at [344, 209] on textarea "Details" at bounding box center [398, 205] width 146 height 23
paste textarea "Thank you been unwell so will try to touch base tomorrow and see if it’s someth…"
click at [450, 210] on textarea "TEXT MESSAGE received last night - Thank you been unwell so will try to touch b…" at bounding box center [398, 205] width 146 height 23
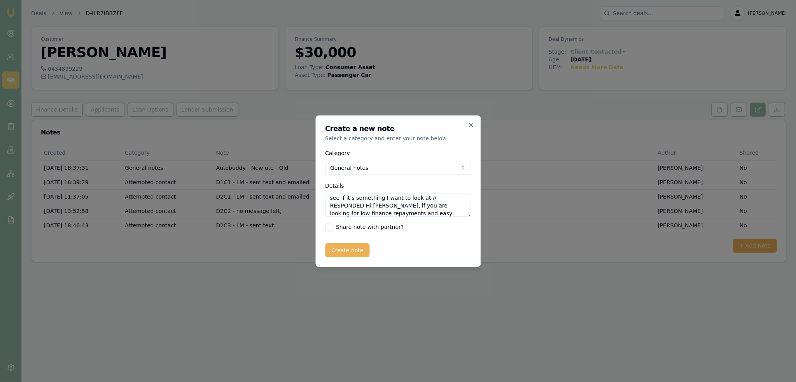
scroll to position [22, 0]
drag, startPoint x: 434, startPoint y: 213, endPoint x: 410, endPoint y: 213, distance: 24.1
click at [410, 213] on textarea "TEXT MESSAGE received last night - Thank you been unwell so will try to touch b…" at bounding box center [398, 205] width 146 height 23
click at [347, 210] on textarea "TEXT MESSAGE received last night - Thank you been unwell so will try to touch b…" at bounding box center [398, 205] width 146 height 23
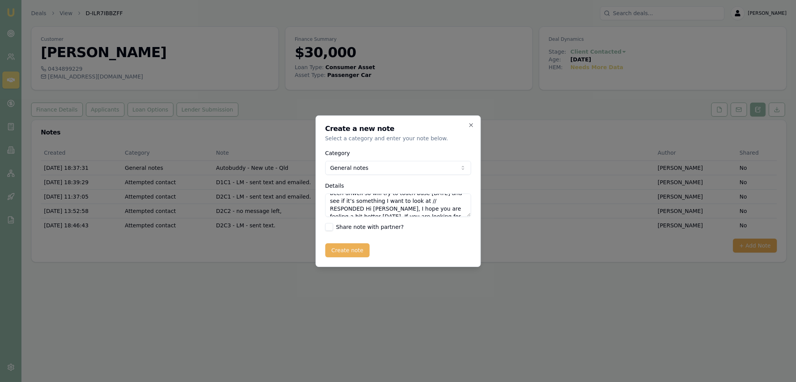
scroll to position [30, 0]
drag, startPoint x: 443, startPoint y: 201, endPoint x: 453, endPoint y: 215, distance: 17.3
click at [453, 215] on textarea "TEXT MESSAGE received last night - Thank you been unwell so will try to touch b…" at bounding box center [398, 205] width 146 height 23
click at [459, 210] on textarea "TEXT MESSAGE received last night - Thank you been unwell so will try to touch b…" at bounding box center [398, 205] width 146 height 23
drag, startPoint x: 443, startPoint y: 201, endPoint x: 459, endPoint y: 215, distance: 20.4
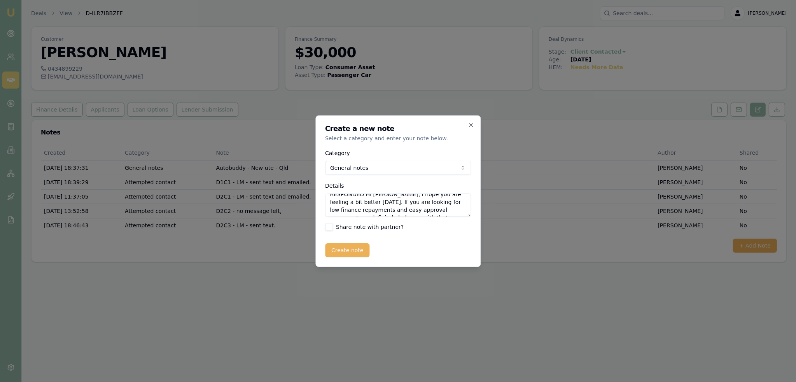
click at [459, 215] on textarea "TEXT MESSAGE received last night - Thank you been unwell so will try to touch b…" at bounding box center [398, 205] width 146 height 23
type textarea "TEXT MESSAGE received last night - Thank you been unwell so will try to touch b…"
click at [352, 254] on button "Create note" at bounding box center [347, 250] width 45 height 14
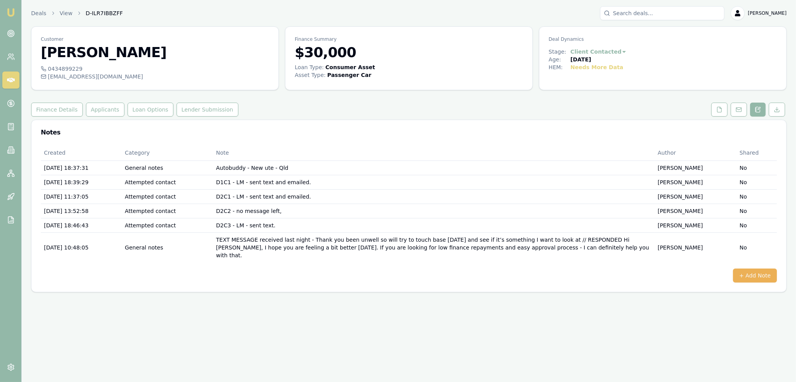
click at [13, 10] on img at bounding box center [10, 12] width 9 height 9
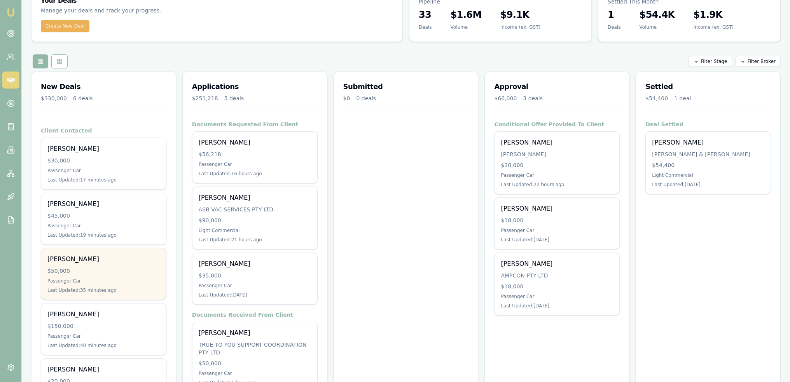
scroll to position [39, 0]
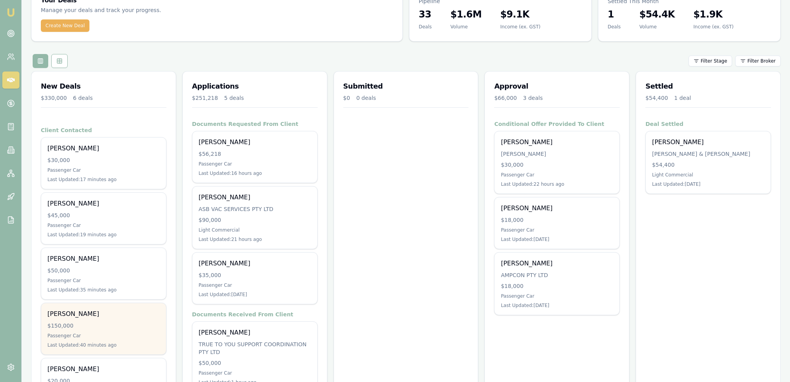
click at [100, 320] on div "Jammi Smith $150,000 Passenger Car Last Updated: 40 minutes ago" at bounding box center [103, 328] width 125 height 51
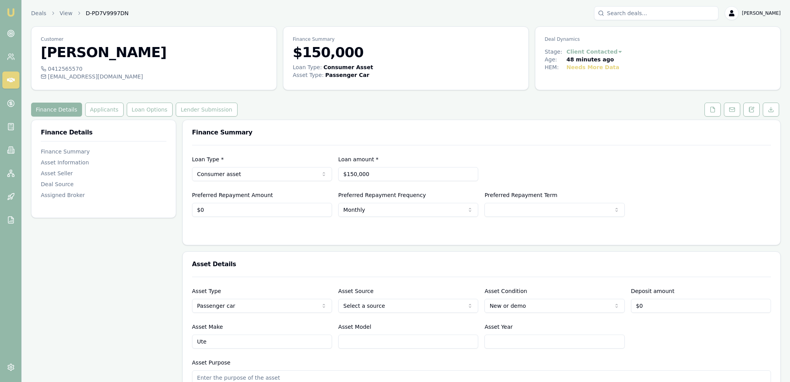
drag, startPoint x: 714, startPoint y: 112, endPoint x: 706, endPoint y: 122, distance: 12.2
click at [714, 112] on icon at bounding box center [713, 109] width 4 height 5
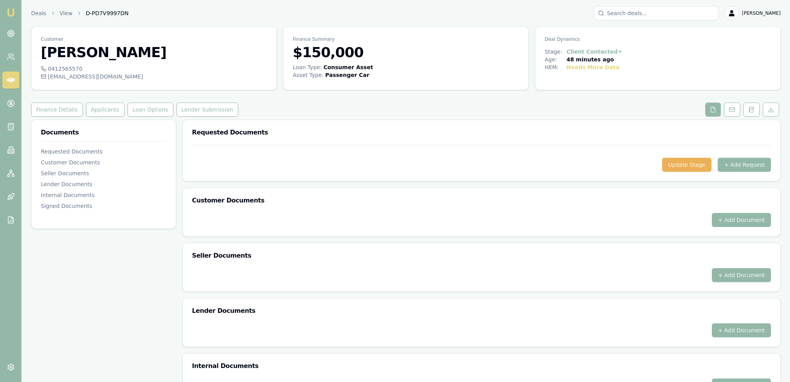
click at [749, 166] on button "+ Add Request" at bounding box center [744, 165] width 53 height 14
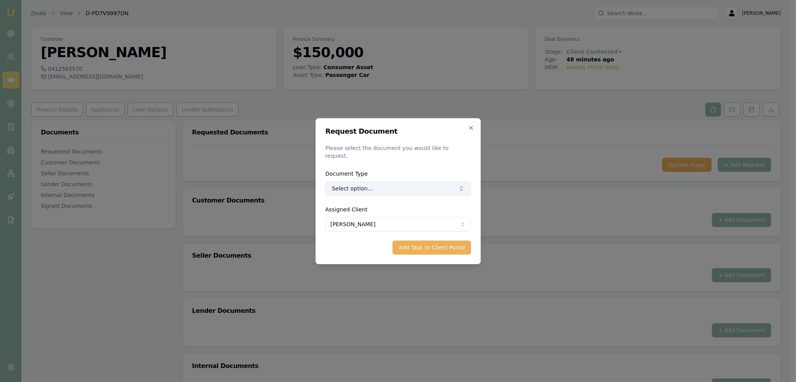
click at [372, 186] on button "Select option..." at bounding box center [398, 189] width 146 height 14
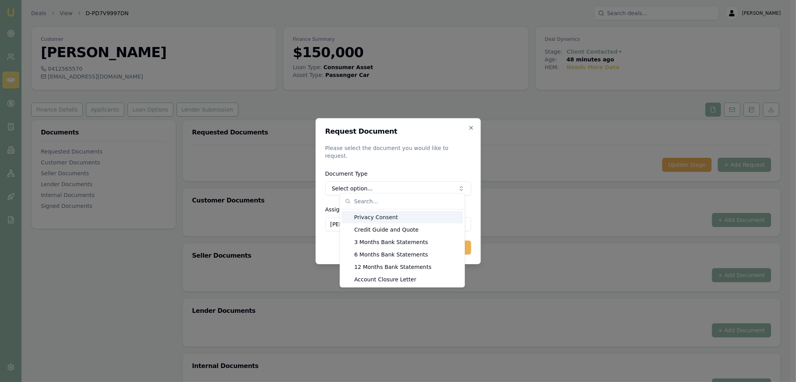
click at [374, 215] on div "Privacy Consent" at bounding box center [402, 217] width 121 height 12
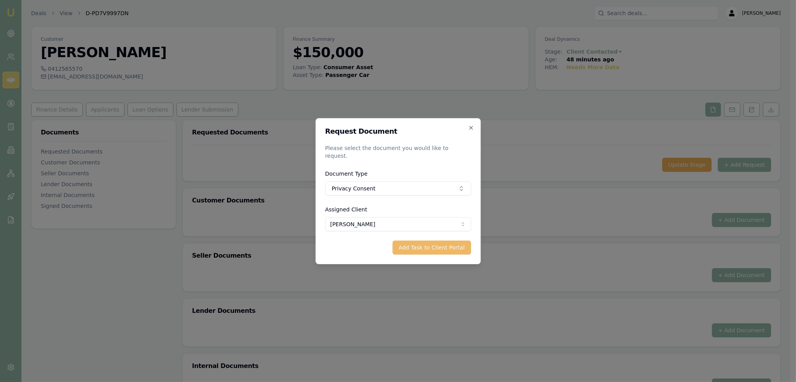
click at [450, 245] on button "Add Task to Client Portal" at bounding box center [431, 248] width 79 height 14
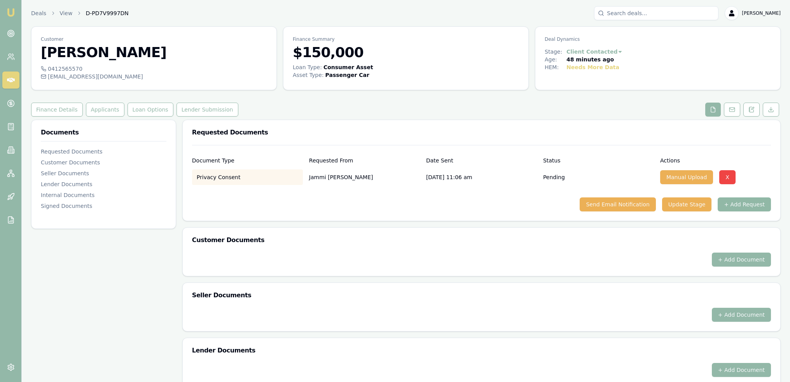
click at [737, 205] on button "+ Add Request" at bounding box center [744, 205] width 53 height 14
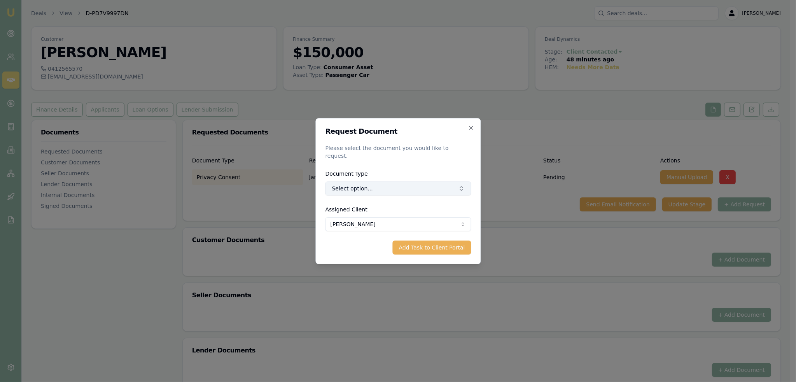
click at [376, 187] on button "Select option..." at bounding box center [398, 189] width 146 height 14
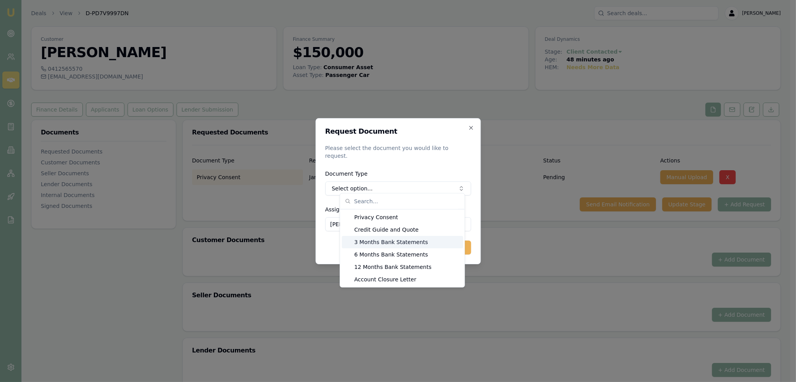
click at [371, 240] on div "3 Months Bank Statements" at bounding box center [402, 242] width 121 height 12
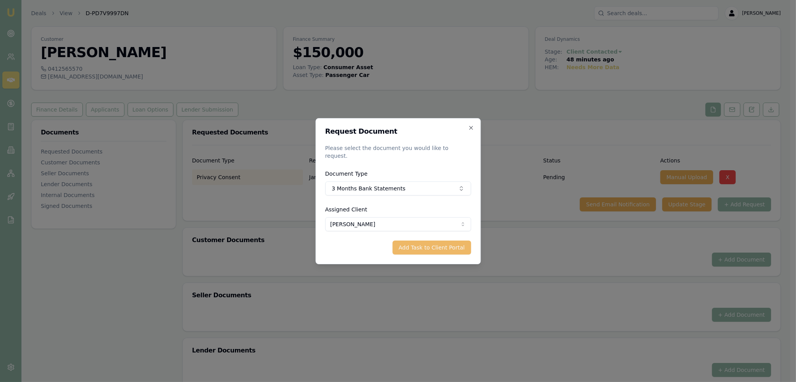
click at [423, 243] on button "Add Task to Client Portal" at bounding box center [431, 248] width 79 height 14
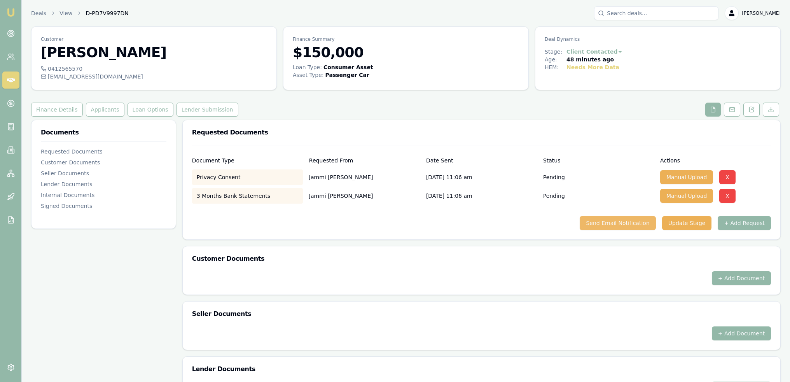
click at [614, 223] on button "Send Email Notification" at bounding box center [618, 223] width 76 height 14
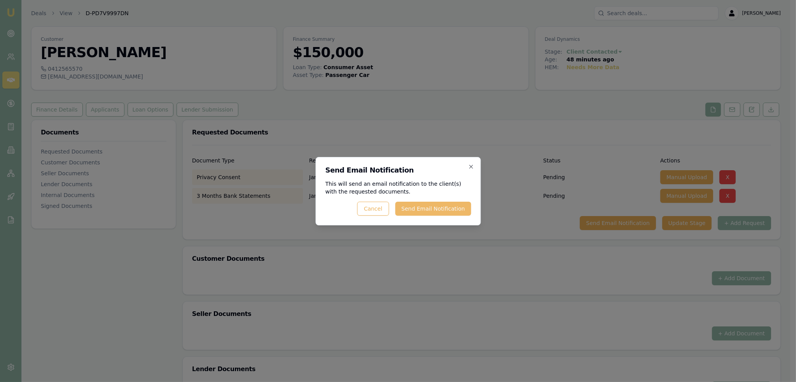
click at [436, 215] on button "Send Email Notification" at bounding box center [433, 209] width 76 height 14
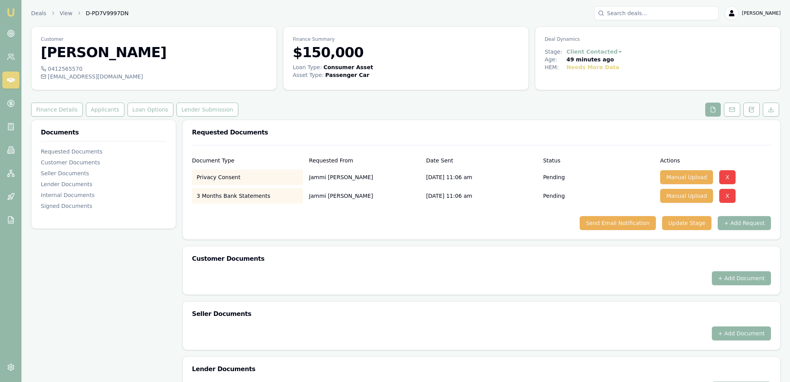
drag, startPoint x: 749, startPoint y: 105, endPoint x: 686, endPoint y: 239, distance: 147.7
click at [749, 105] on button at bounding box center [752, 110] width 16 height 14
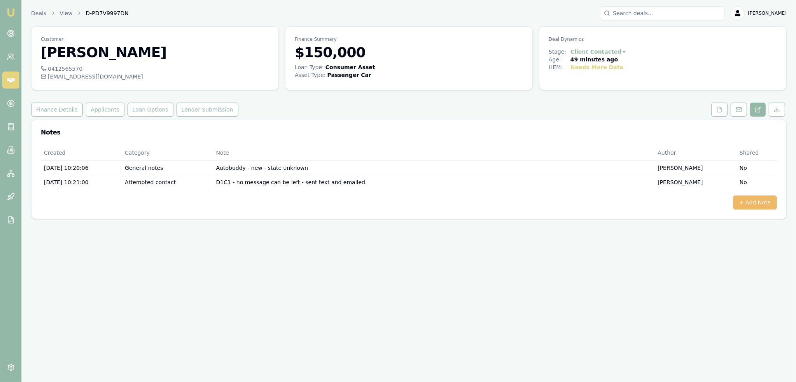
click at [757, 200] on button "+ Add Note" at bounding box center [755, 203] width 44 height 14
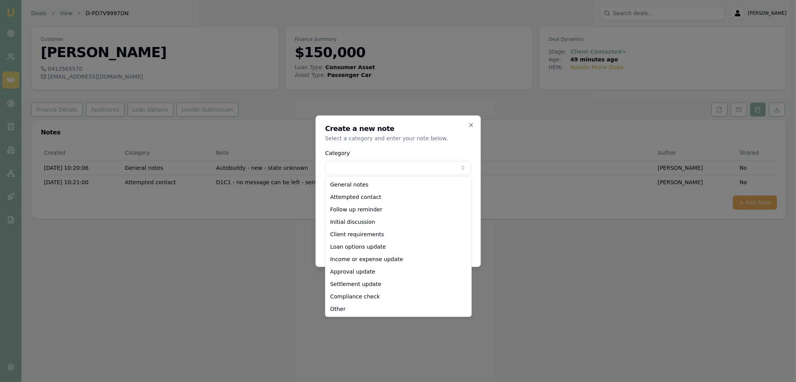
click at [383, 168] on body "Emu Broker Deals View D-PD7V9997DN [PERSON_NAME] Toggle Menu Customer [PERSON_N…" at bounding box center [398, 191] width 796 height 382
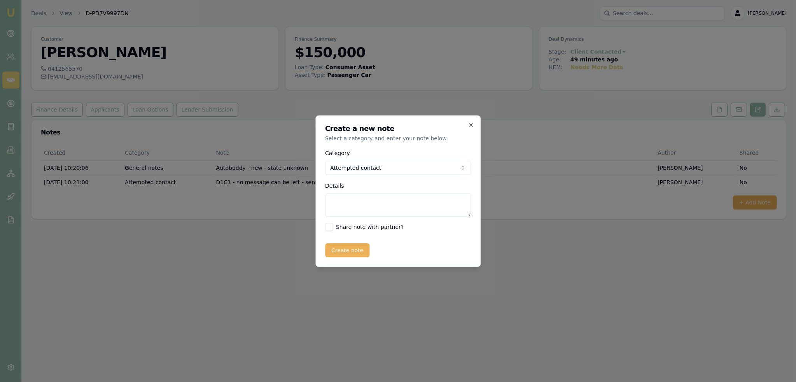
click at [374, 171] on body "Emu Broker Deals View D-PD7V9997DN [PERSON_NAME] Toggle Menu Customer [PERSON_N…" at bounding box center [398, 191] width 796 height 382
click at [404, 167] on body "Emu Broker Deals View D-PD7V9997DN [PERSON_NAME] Toggle Menu Customer [PERSON_N…" at bounding box center [398, 191] width 796 height 382
click at [376, 168] on body "Emu Broker Deals View D-PD7V9997DN [PERSON_NAME] Toggle Menu Customer [PERSON_N…" at bounding box center [398, 191] width 796 height 382
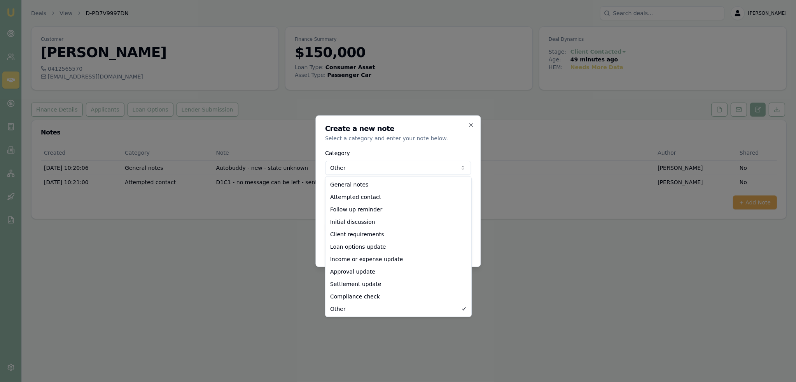
click at [373, 165] on body "Emu Broker Deals View D-PD7V9997DN [PERSON_NAME] Toggle Menu Customer [PERSON_N…" at bounding box center [398, 191] width 796 height 382
select select "GENERAL_NOTES"
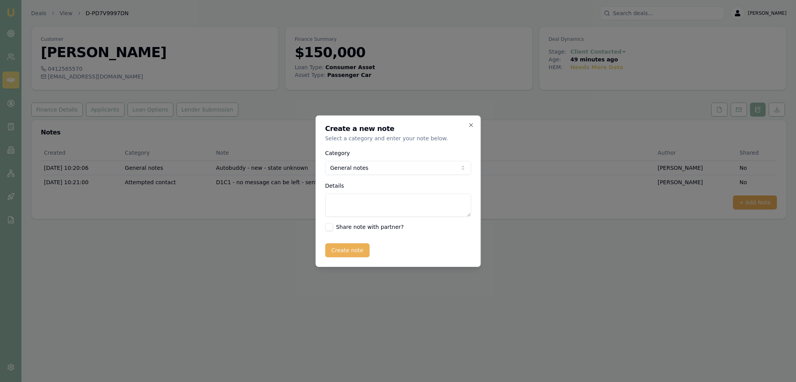
click at [359, 200] on textarea "Details" at bounding box center [398, 205] width 146 height 23
click at [428, 198] on textarea "TEXT MESSAGE CONVERSATION -" at bounding box center [398, 205] width 146 height 23
paste textarea "Hi [PERSON_NAME], sorry at work at the moment so it’s hard to talk. Just wonder…"
click at [403, 210] on textarea "TEXT MESSAGE CONVERSATION - Hi [PERSON_NAME], sorry at work at the moment so it…" at bounding box center [398, 205] width 146 height 23
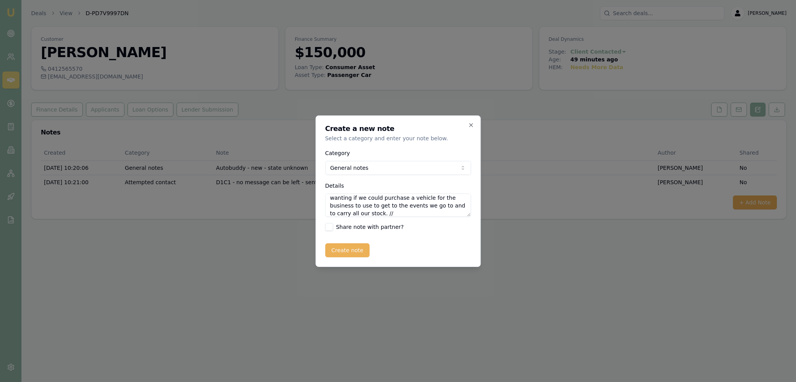
paste textarea "Can definitely look at it."
click at [457, 212] on textarea "TEXT MESSAGE CONVERSATION - Hi [PERSON_NAME], sorry at work at the moment so it…" at bounding box center [398, 205] width 146 height 23
paste textarea "What does your business do?"
click at [414, 214] on textarea "TEXT MESSAGE CONVERSATION - Hi [PERSON_NAME], sorry at work at the moment so it…" at bounding box center [398, 205] width 146 height 23
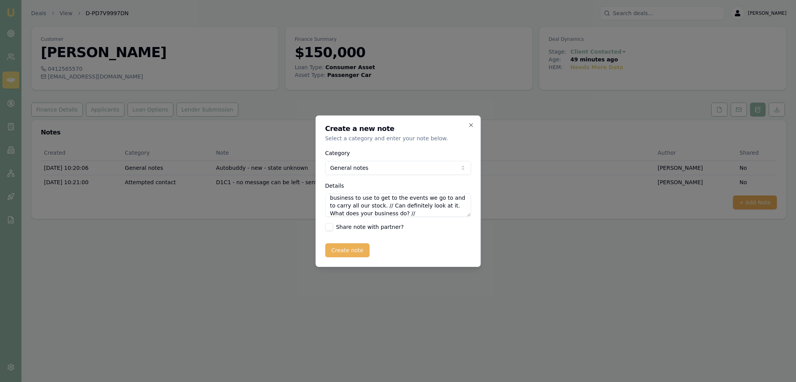
paste textarea "Western Apparel Double Barrel Brahmans Cattle Co it is called."
click at [449, 215] on textarea "TEXT MESSAGE CONVERSATION - Hi [PERSON_NAME], sorry at work at the moment so it…" at bounding box center [398, 205] width 146 height 23
paste textarea "'ve just gone on your website - you have some nice stuff!"
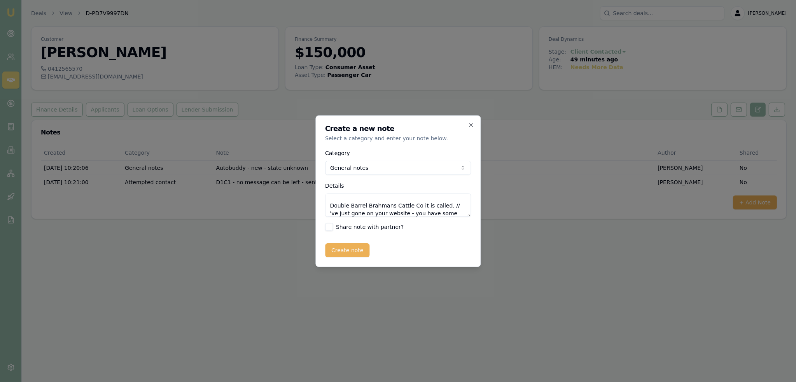
click at [445, 205] on textarea "TEXT MESSAGE CONVERSATION - Hi [PERSON_NAME], sorry at work at the moment so it…" at bounding box center [398, 205] width 146 height 23
click at [465, 211] on textarea "TEXT MESSAGE CONVERSATION - Hi [PERSON_NAME], sorry at work at the moment so it…" at bounding box center [398, 205] width 146 height 23
click at [461, 208] on textarea "TEXT MESSAGE CONVERSATION - Hi [PERSON_NAME], sorry at work at the moment so it…" at bounding box center [398, 205] width 146 height 23
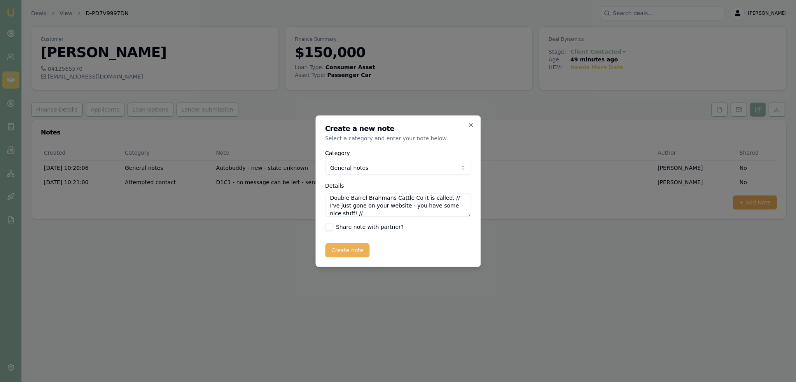
click at [355, 215] on textarea "TEXT MESSAGE CONVERSATION - Hi [PERSON_NAME], sorry at work at the moment so it…" at bounding box center [398, 205] width 146 height 23
paste textarea "Oh thank u. 🥰 we have a cattle stud and it started from there. Our cows come in…"
click at [390, 213] on textarea "TEXT MESSAGE CONVERSATION - Hi [PERSON_NAME], sorry at work at the moment so it…" at bounding box center [398, 205] width 146 height 23
paste textarea "Okay so, I think we can definitely look at this."
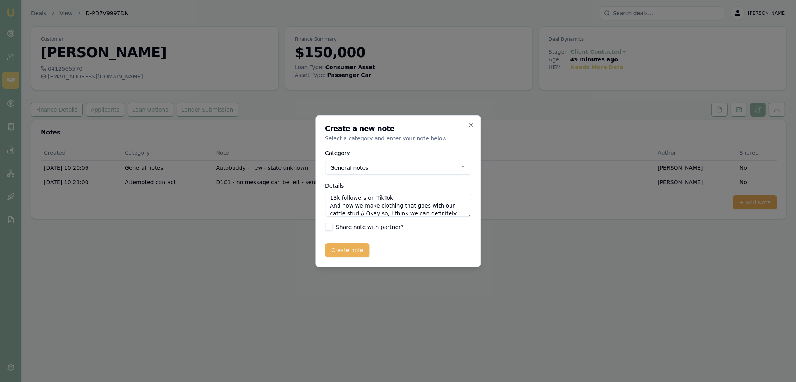
click at [461, 214] on textarea "TEXT MESSAGE CONVERSATION - Hi [PERSON_NAME], sorry at work at the moment so it…" at bounding box center [398, 205] width 146 height 23
paste textarea "Because you have been trading under 12 months the lender will want to look at b…"
click at [463, 212] on textarea "Details" at bounding box center [398, 205] width 146 height 23
paste textarea "Are you a director of the cattle stud as well?"
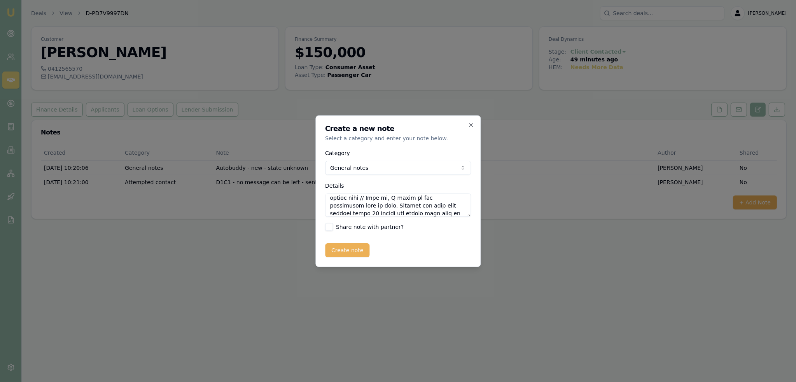
scroll to position [174, 0]
click at [456, 213] on textarea "Details" at bounding box center [398, 205] width 146 height 23
paste textarea "The stud isn’t set up as primary producer business as yet unfortunately"
click at [392, 215] on textarea "Details" at bounding box center [398, 205] width 146 height 23
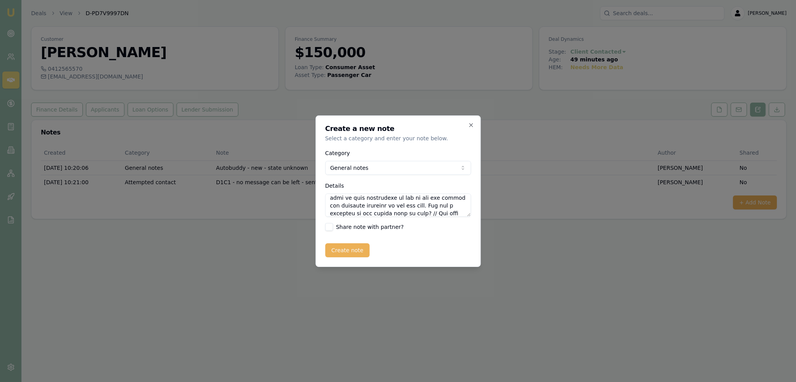
paste textarea "So the stud isn't running as a business at all?"
click at [392, 214] on textarea "Details" at bounding box center [398, 205] width 146 height 23
paste textarea "It is still set as a hobby"
click at [454, 214] on textarea "Details" at bounding box center [398, 205] width 146 height 23
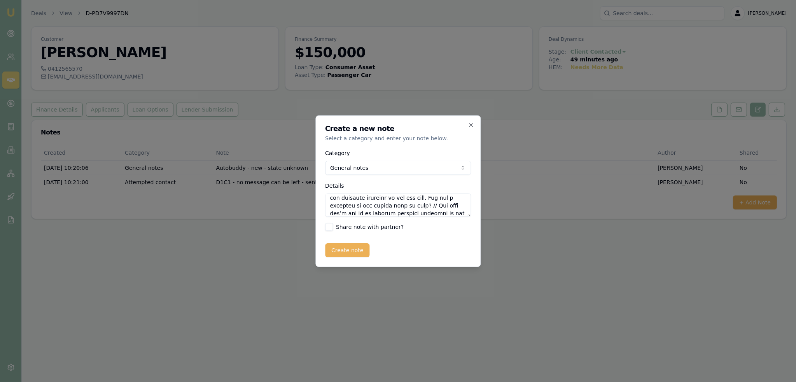
paste textarea "No worries. I think we would be able to get this done. I am just checking with …"
click at [446, 214] on textarea "Details" at bounding box center [398, 205] width 146 height 23
paste textarea "What time do you finish work - we can talk after work if you like?"
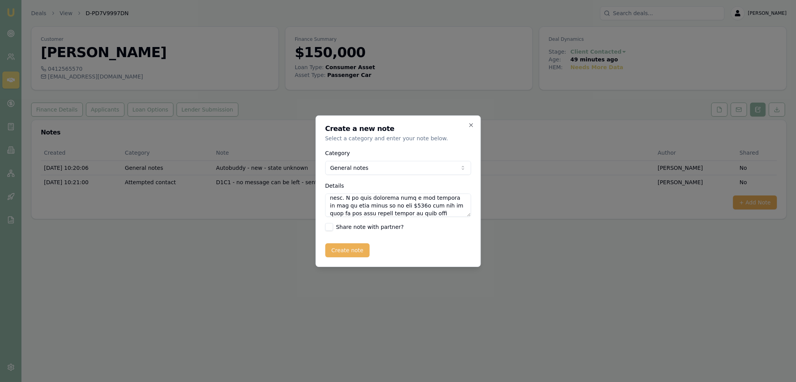
click at [361, 212] on textarea "Details" at bounding box center [398, 205] width 146 height 23
paste textarea "No problems. Can send u a bank statement and see if possible. We have spent a b…"
click at [453, 212] on textarea "Details" at bounding box center [398, 205] width 146 height 23
paste textarea "No problems. Can send u a bank statement and see if possible. We have spent a b…"
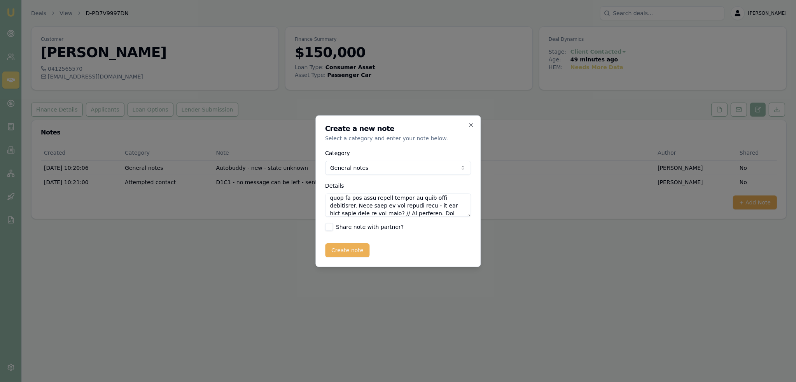
scroll to position [283, 0]
type textarea "LORE IPSUMDO SITAMETCONSE - Ad Elits, doeiu te inci ut lab etdolo ma al’e admi …"
click at [342, 251] on button "Create note" at bounding box center [347, 250] width 45 height 14
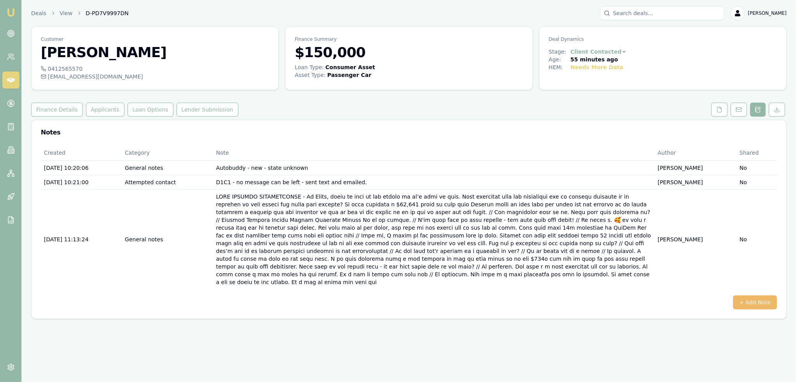
click at [771, 296] on button "+ Add Note" at bounding box center [755, 303] width 44 height 14
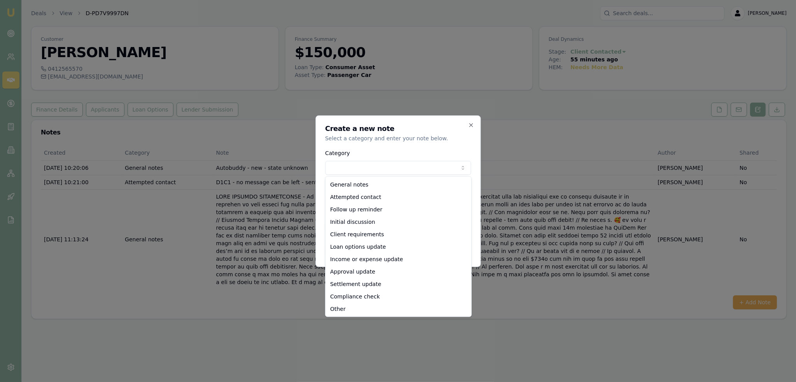
click at [338, 168] on body "Emu Broker Deals View D-PD7V9997DN [PERSON_NAME] Toggle Menu Customer [PERSON_N…" at bounding box center [398, 191] width 796 height 382
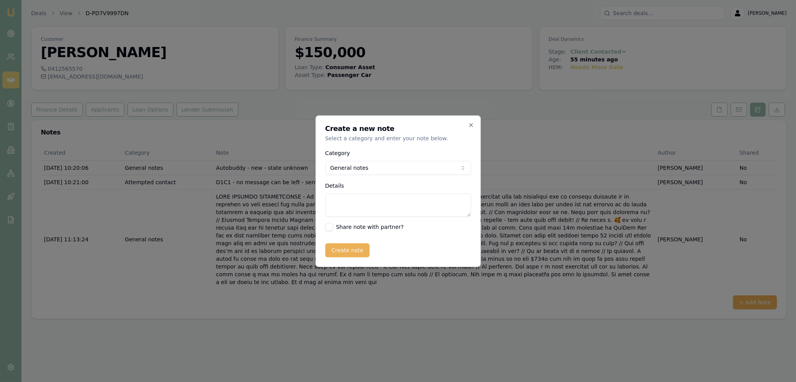
click at [348, 208] on textarea "Details" at bounding box center [398, 205] width 146 height 23
type textarea "a"
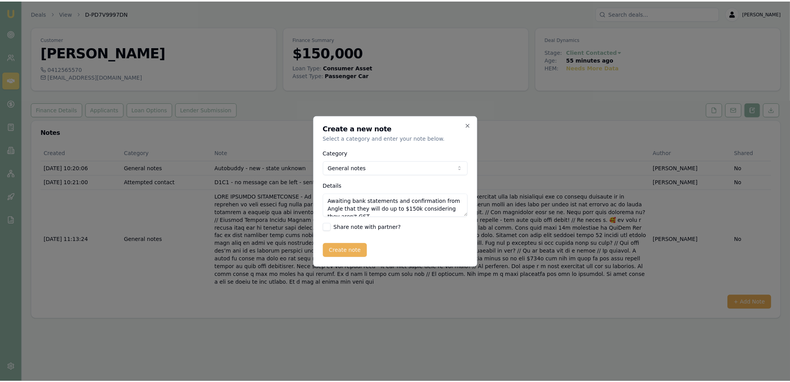
scroll to position [3, 0]
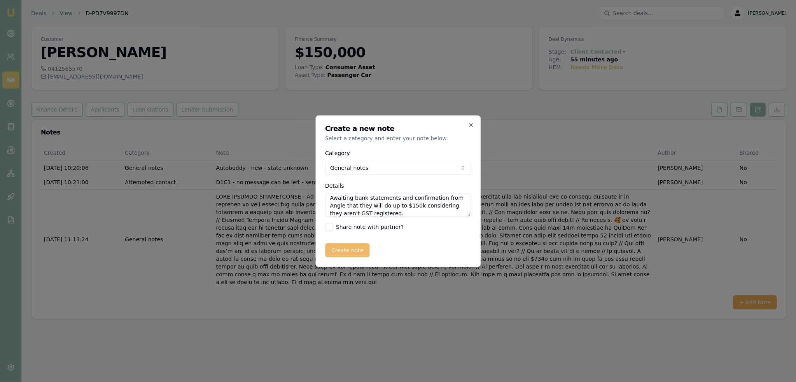
type textarea "Awaiting bank statements and confirmation from Angle that they will do up to $1…"
click at [351, 248] on button "Create note" at bounding box center [347, 250] width 45 height 14
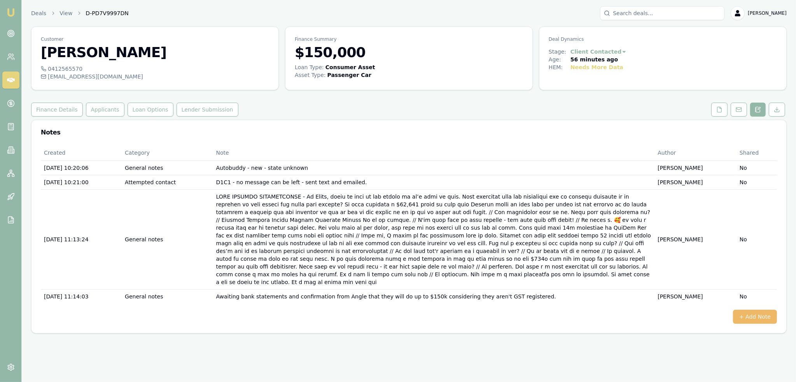
click at [762, 310] on button "+ Add Note" at bounding box center [755, 317] width 44 height 14
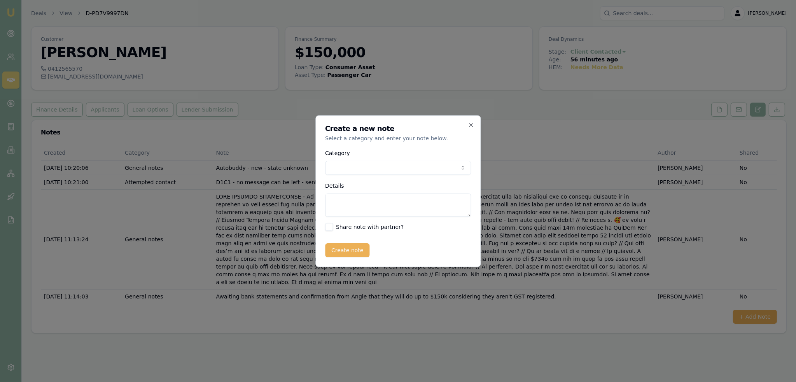
click at [374, 165] on body "Emu Broker Deals View D-PD7V9997DN [PERSON_NAME] Toggle Menu Customer [PERSON_N…" at bounding box center [398, 191] width 796 height 382
drag, startPoint x: 361, startPoint y: 213, endPoint x: 366, endPoint y: 209, distance: 6.4
click at [361, 213] on textarea "Details" at bounding box center [398, 205] width 146 height 23
type textarea "ABN - 3266806827 - [DATE] and no GST. Sole Trader - [PERSON_NAME]"
click at [337, 249] on button "Create note" at bounding box center [347, 250] width 45 height 14
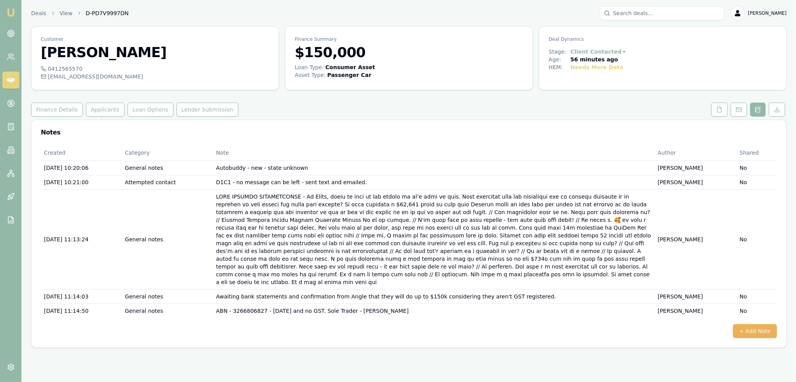
click at [14, 11] on img at bounding box center [10, 12] width 9 height 9
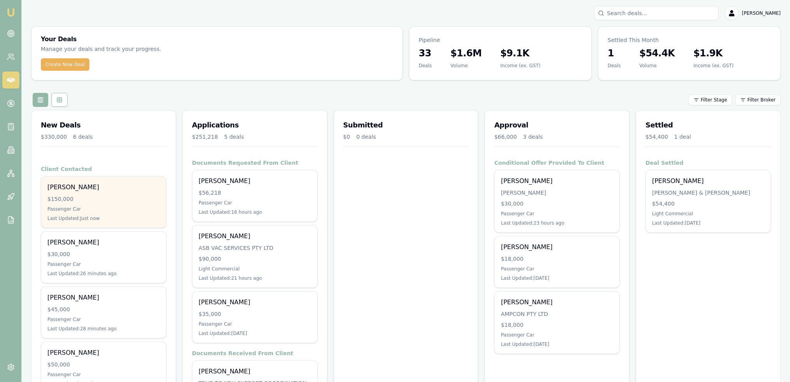
click at [109, 196] on div "$150,000" at bounding box center [103, 199] width 112 height 8
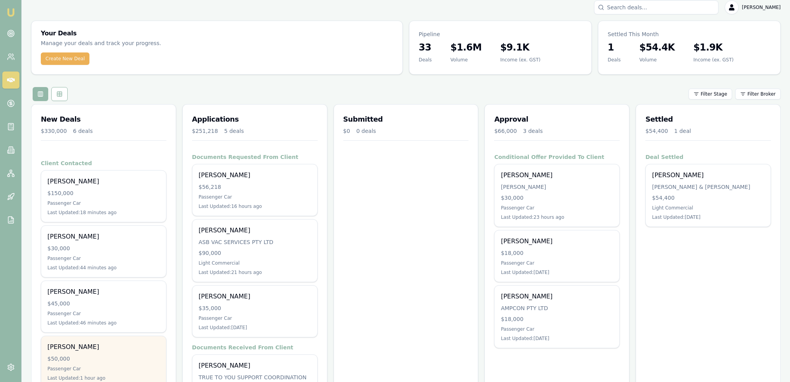
scroll to position [143, 0]
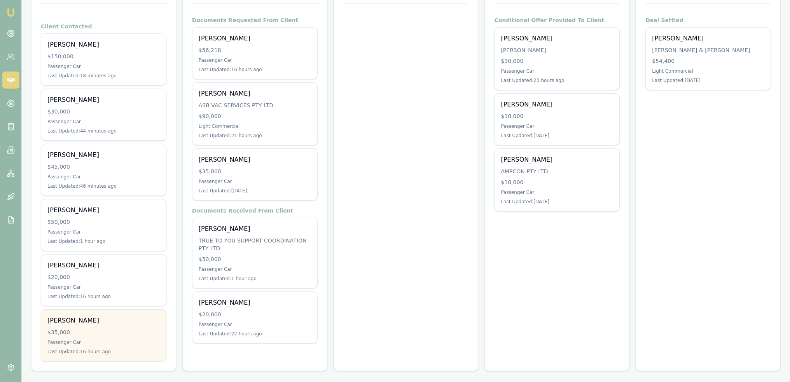
click at [80, 329] on div "$35,000" at bounding box center [103, 333] width 112 height 8
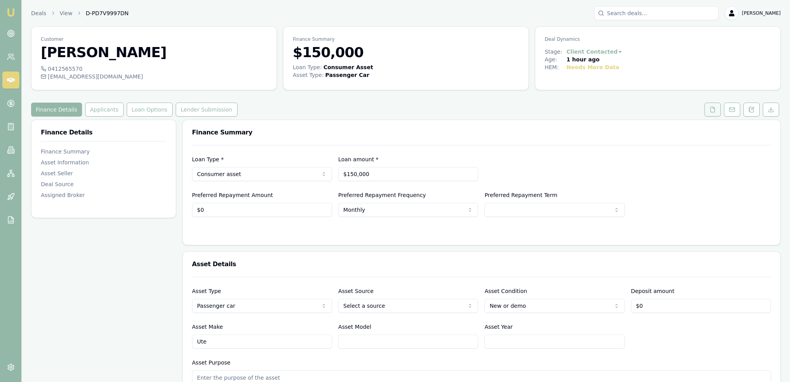
click at [709, 110] on button at bounding box center [713, 110] width 16 height 14
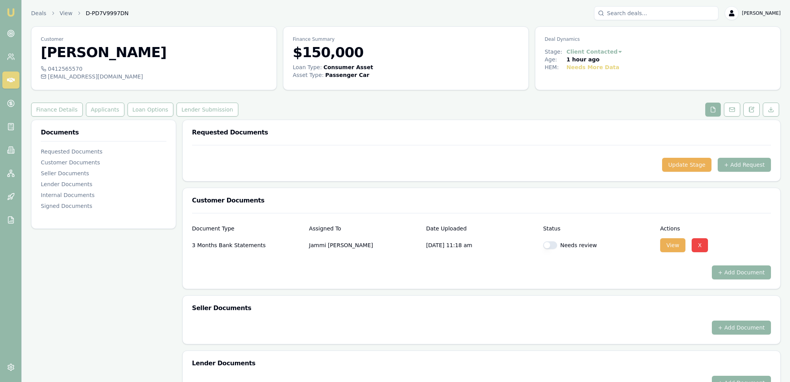
click at [549, 245] on button "button" at bounding box center [550, 246] width 14 height 8
checkbox input "true"
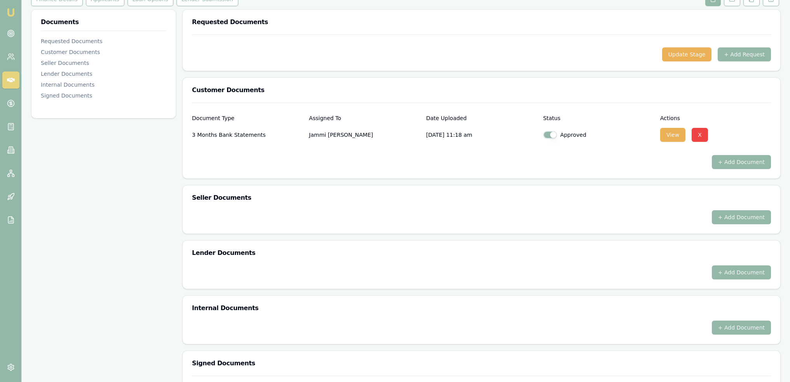
scroll to position [185, 0]
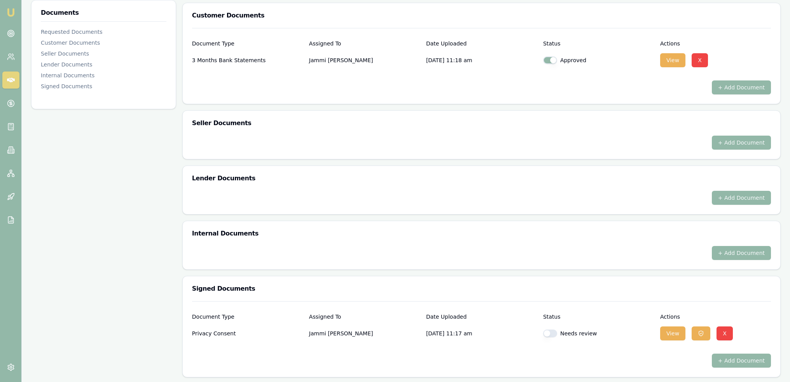
drag, startPoint x: 553, startPoint y: 334, endPoint x: 555, endPoint y: 330, distance: 4.3
click at [552, 334] on button "button" at bounding box center [550, 334] width 14 height 8
checkbox input "true"
click at [671, 56] on button "View" at bounding box center [672, 60] width 25 height 14
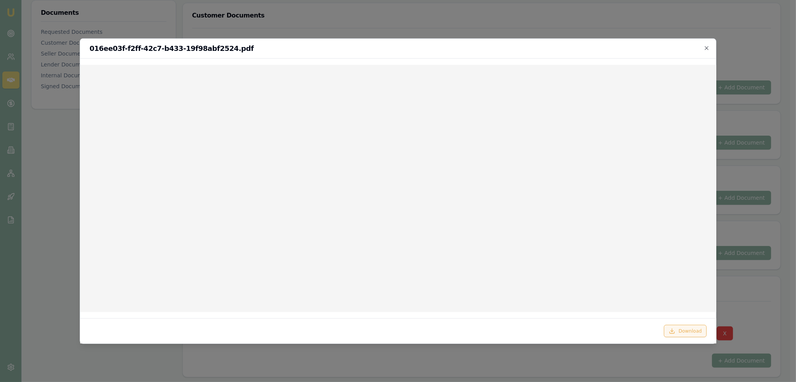
drag, startPoint x: 674, startPoint y: 324, endPoint x: 679, endPoint y: 329, distance: 7.4
click at [675, 325] on div "Download" at bounding box center [398, 331] width 636 height 25
click at [679, 328] on button "Download" at bounding box center [685, 331] width 43 height 12
drag, startPoint x: 708, startPoint y: 46, endPoint x: 713, endPoint y: 31, distance: 16.2
click at [708, 46] on icon "button" at bounding box center [707, 48] width 6 height 6
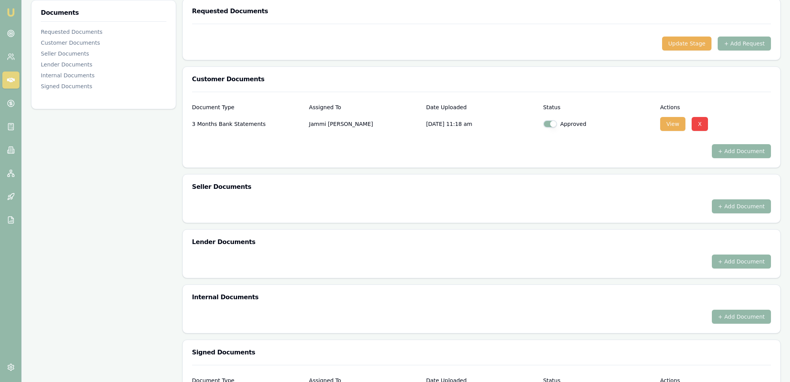
scroll to position [39, 0]
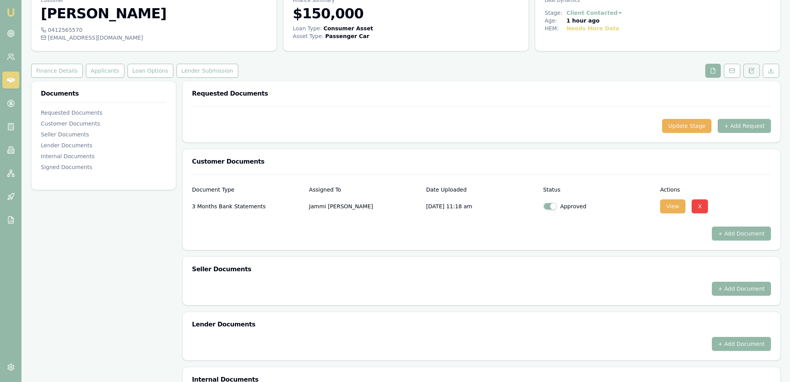
click at [753, 68] on icon at bounding box center [752, 71] width 6 height 6
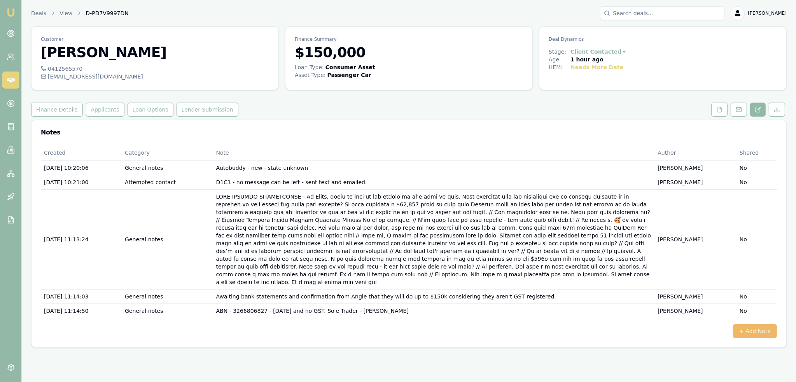
click at [760, 324] on button "+ Add Note" at bounding box center [755, 331] width 44 height 14
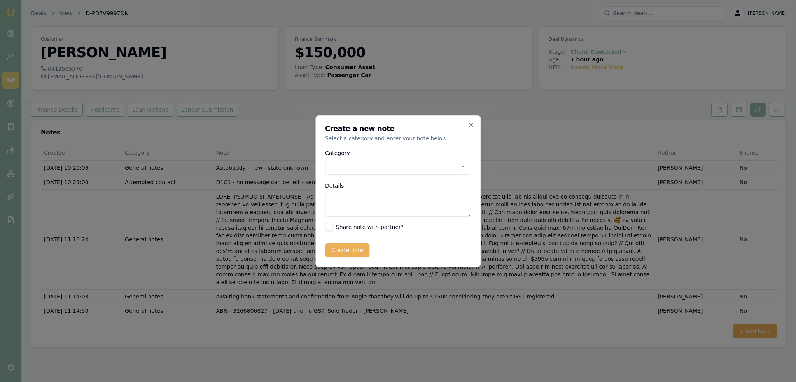
click at [380, 165] on body "Emu Broker Deals View D-PD7V9997DN [PERSON_NAME] Toggle Menu Customer [PERSON_N…" at bounding box center [398, 191] width 796 height 382
click at [471, 123] on icon "button" at bounding box center [471, 125] width 6 height 6
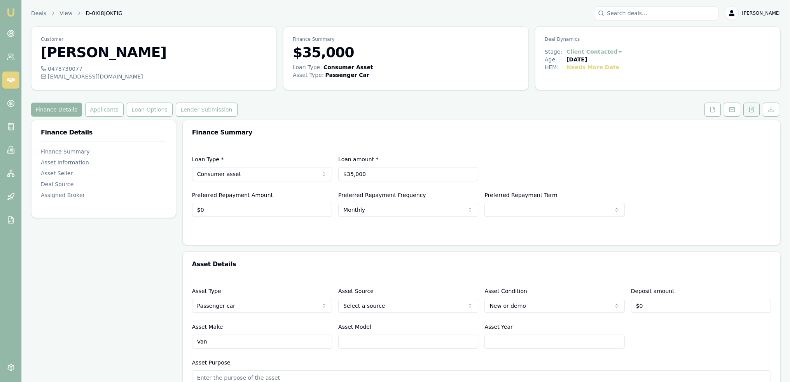
click at [755, 109] on icon at bounding box center [752, 110] width 6 height 6
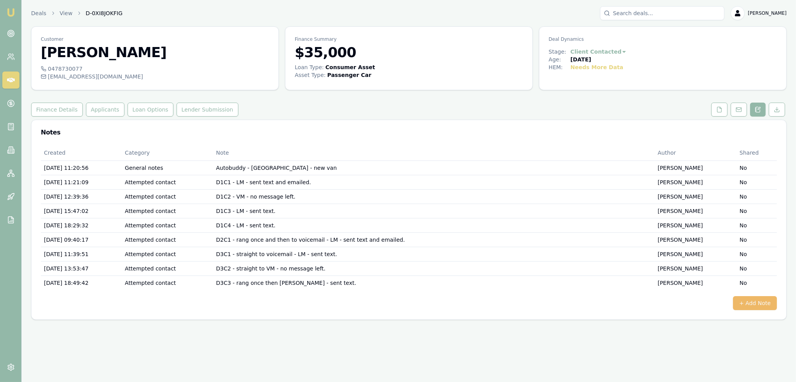
click at [756, 300] on button "+ Add Note" at bounding box center [755, 303] width 44 height 14
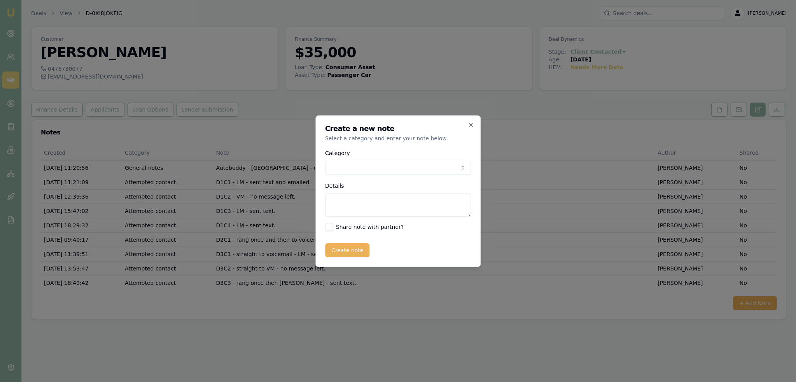
click at [378, 162] on body "Emu Broker Deals View D-0XI8JOKFIG [PERSON_NAME] Toggle Menu Customer [PERSON_N…" at bounding box center [398, 191] width 796 height 382
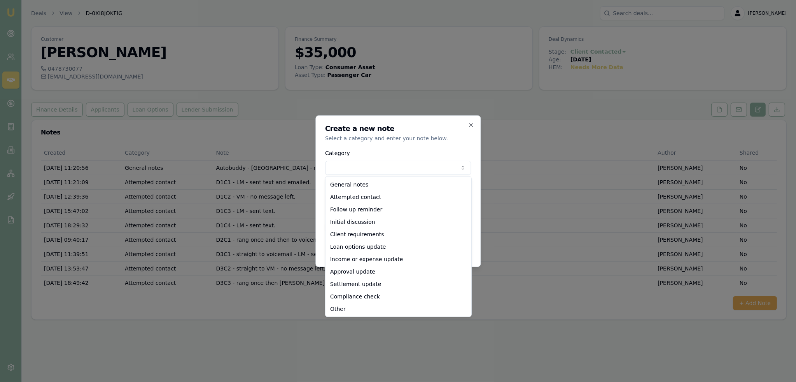
select select "ATTEMPTED_CONTACT"
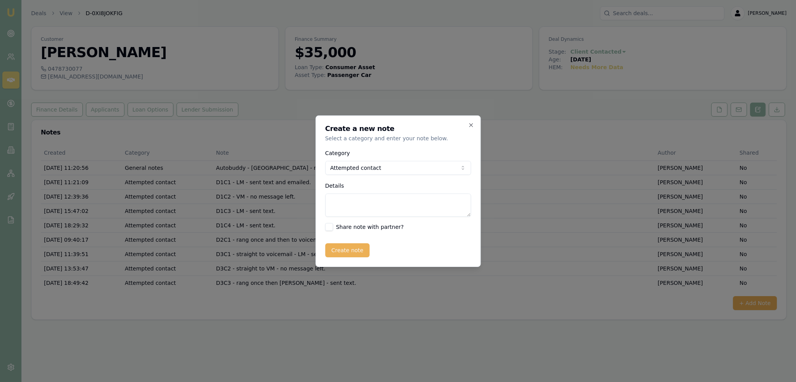
click at [364, 205] on textarea "Details" at bounding box center [398, 205] width 146 height 23
type textarea "D4C1 - rang once them [PERSON_NAME] - sent text."
click at [354, 247] on button "Create note" at bounding box center [347, 250] width 45 height 14
